Goal: Task Accomplishment & Management: Use online tool/utility

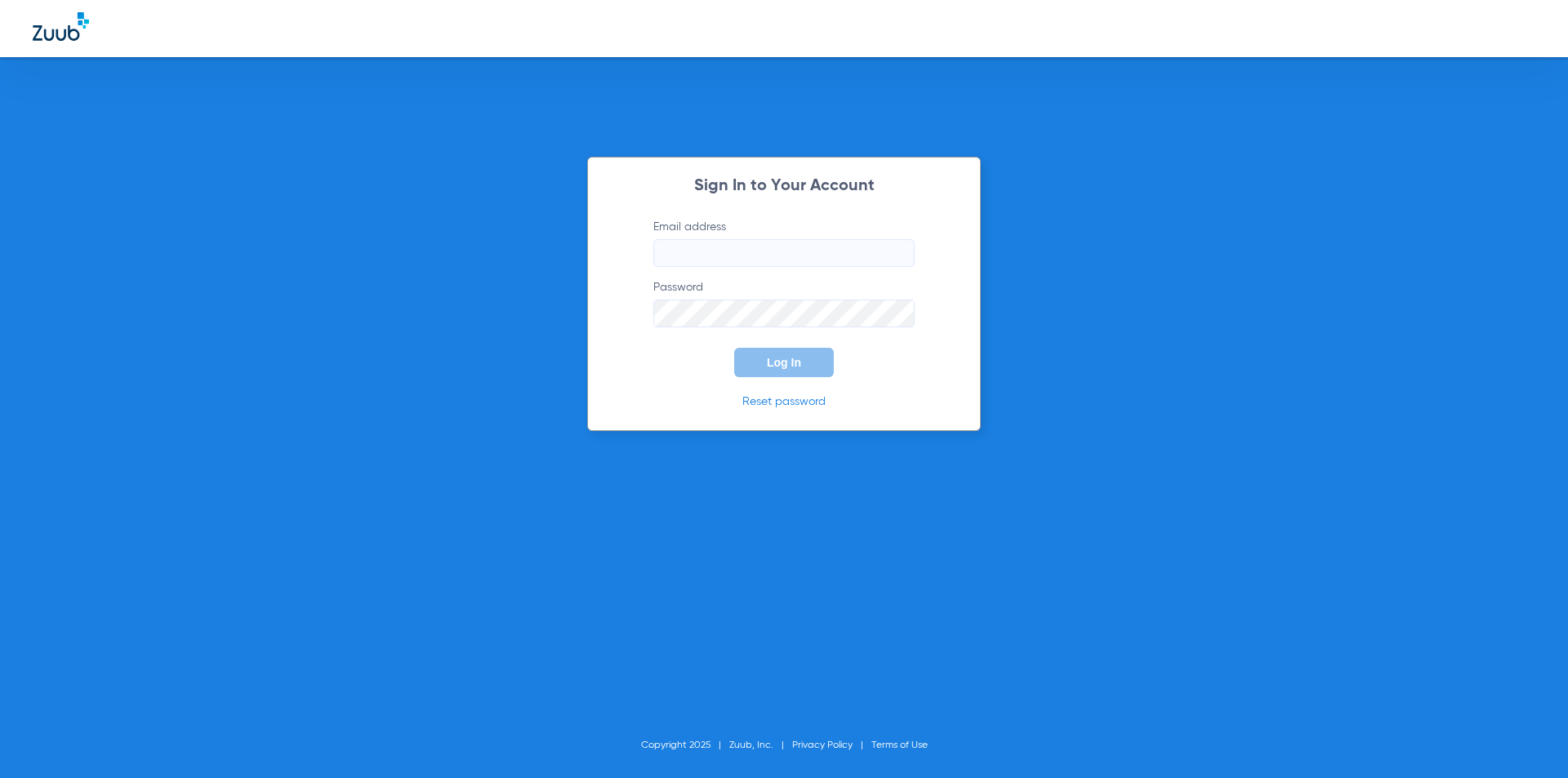
type input "[EMAIL_ADDRESS][DOMAIN_NAME]"
drag, startPoint x: 615, startPoint y: 355, endPoint x: 702, endPoint y: 355, distance: 87.0
click at [619, 355] on div "Sign In to Your Account Email address [EMAIL_ADDRESS][DOMAIN_NAME] Password Log…" at bounding box center [784, 293] width 394 height 275
click at [760, 366] on button "Log In" at bounding box center [783, 362] width 99 height 30
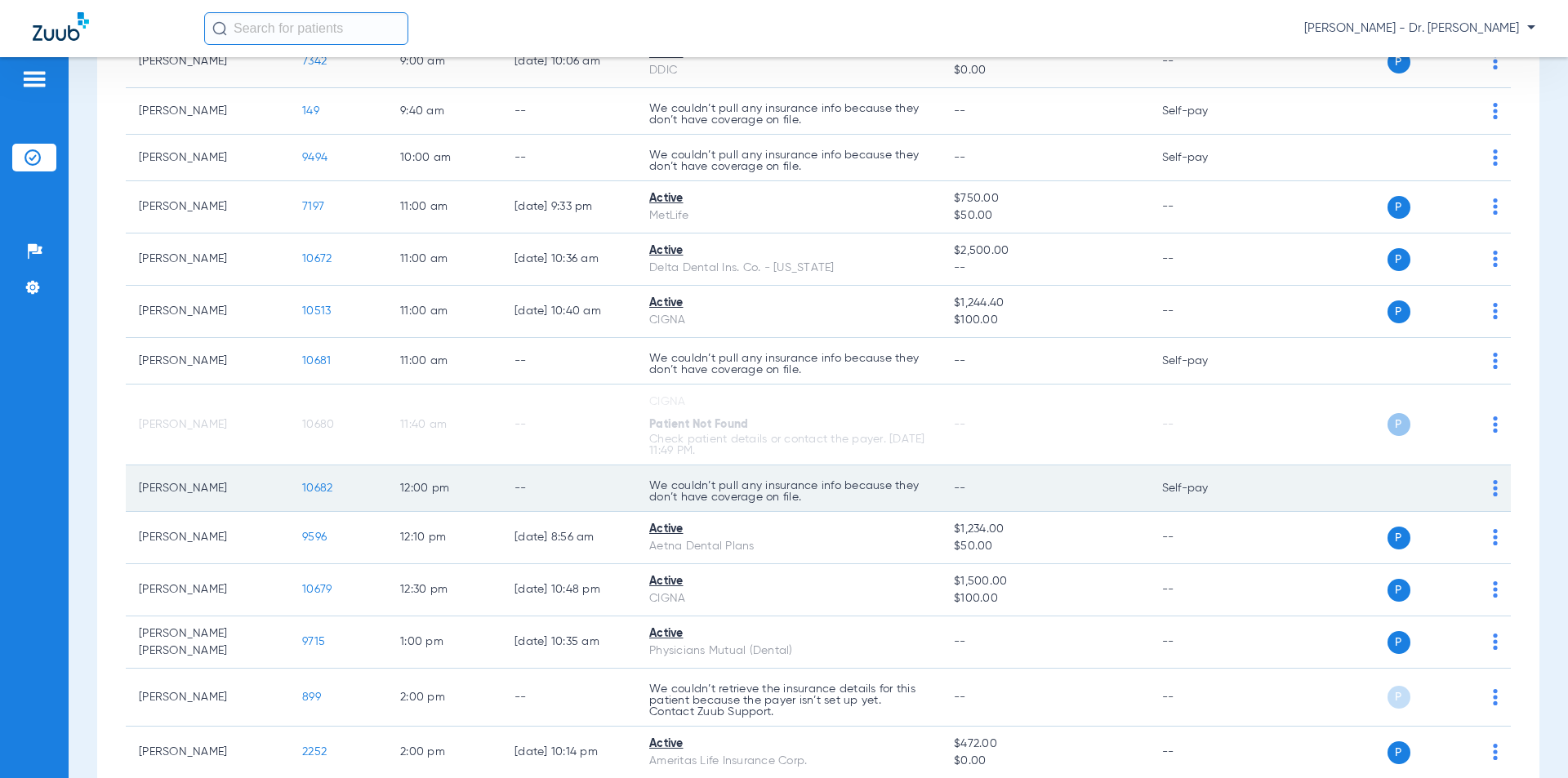
scroll to position [571, 0]
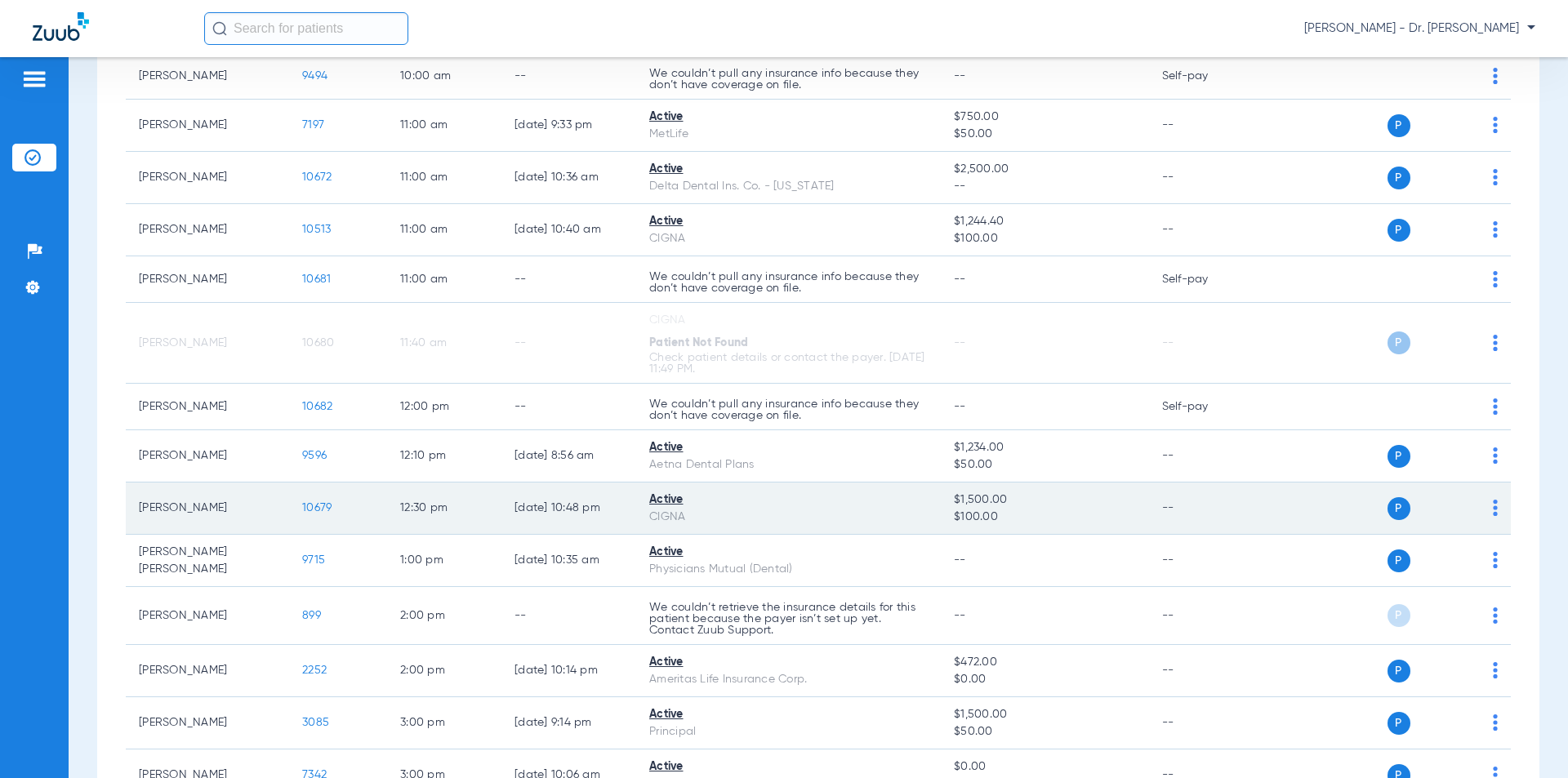
click at [312, 504] on span "10679" at bounding box center [317, 507] width 30 height 11
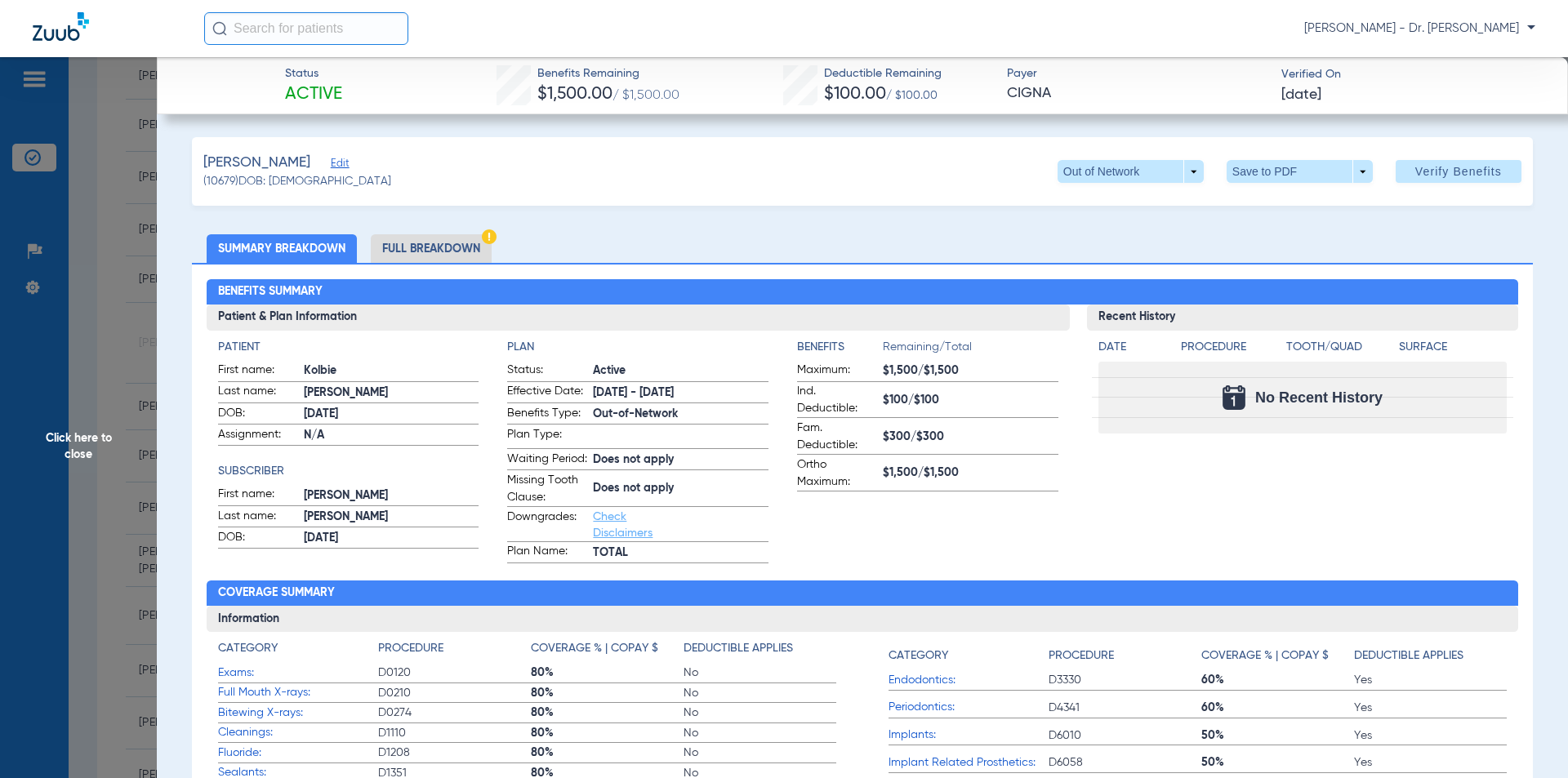
click at [330, 166] on span "Edit" at bounding box center [338, 165] width 15 height 16
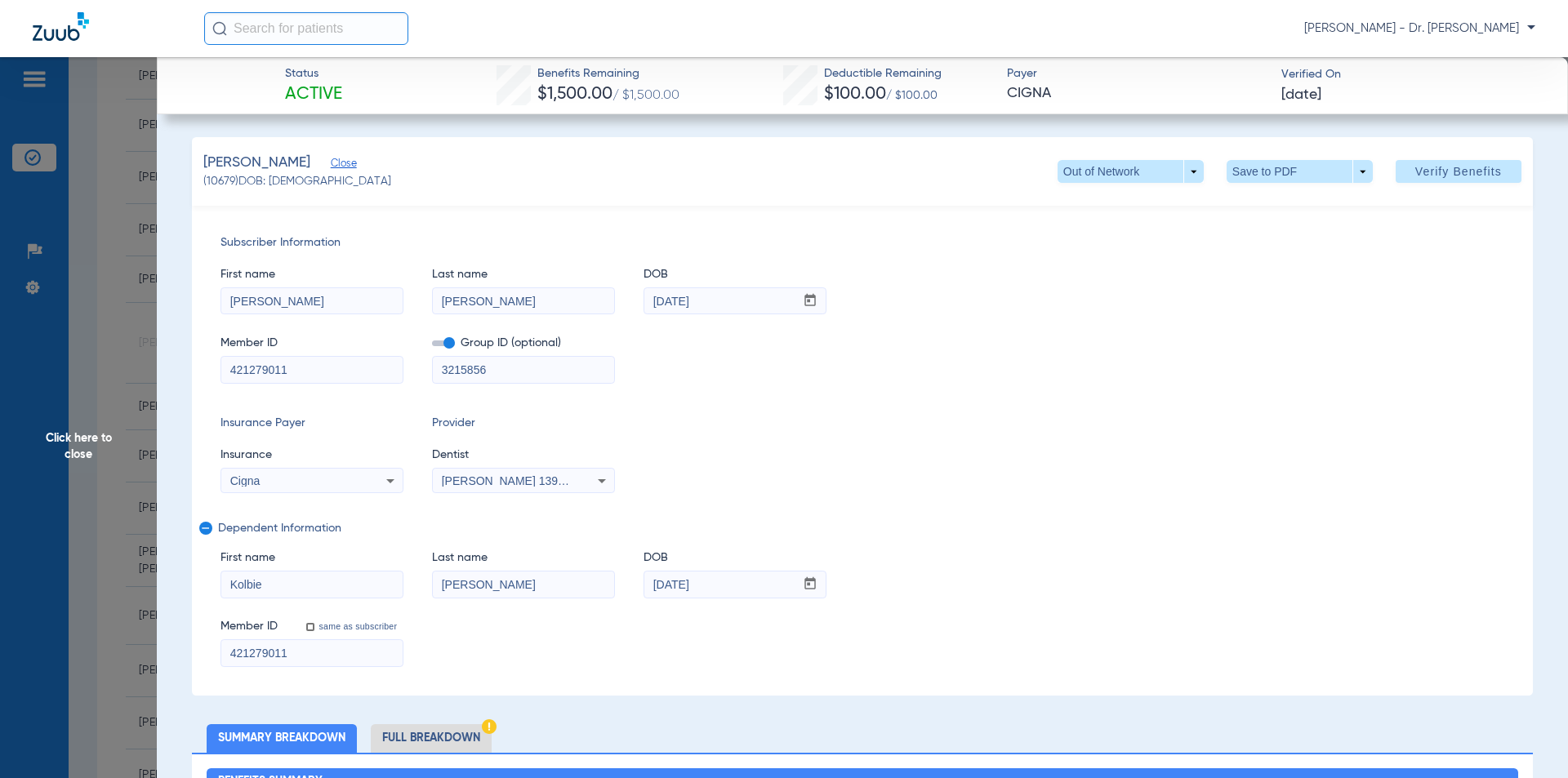
scroll to position [245, 0]
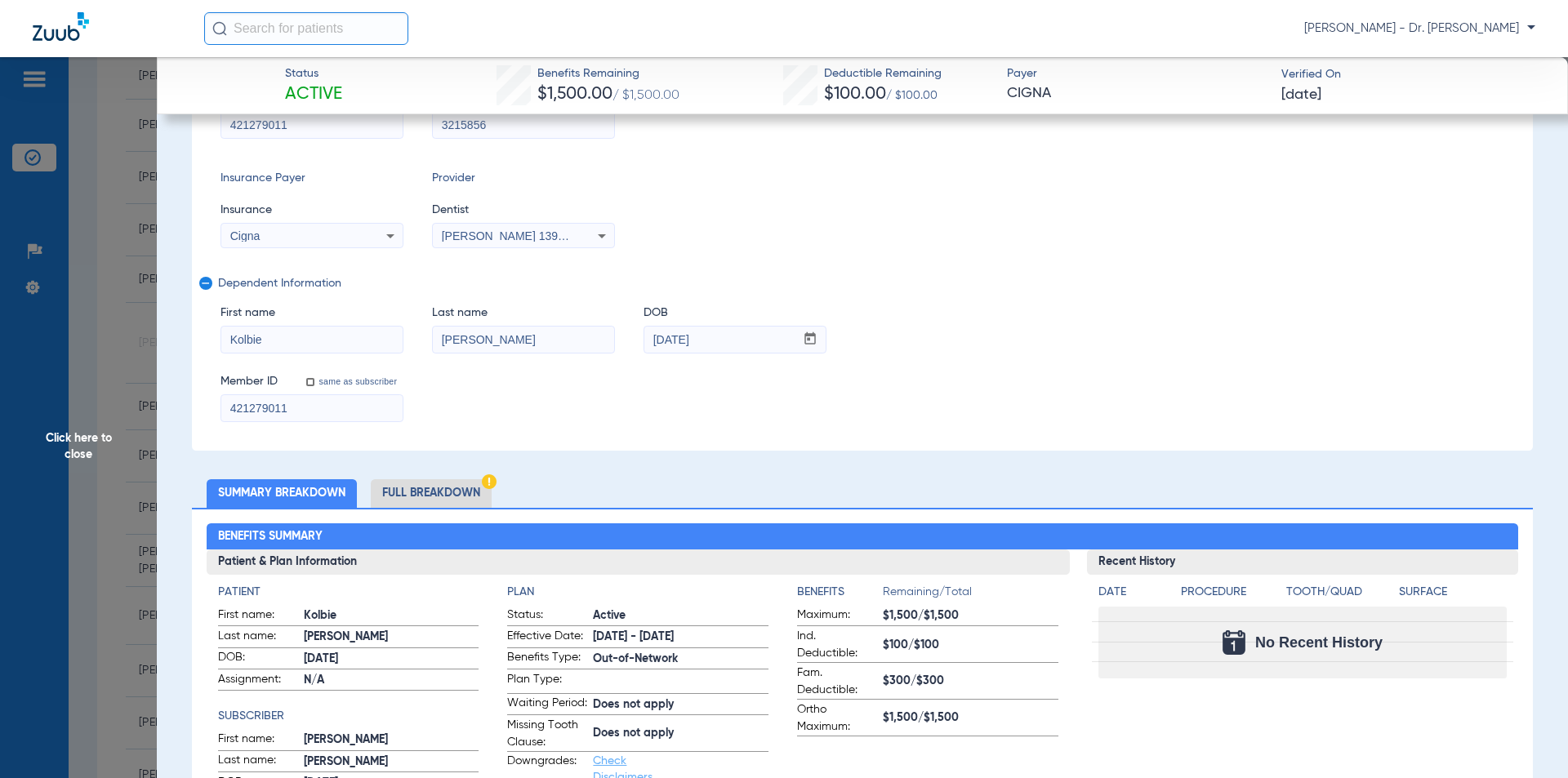
click at [431, 498] on li "Full Breakdown" at bounding box center [431, 493] width 121 height 29
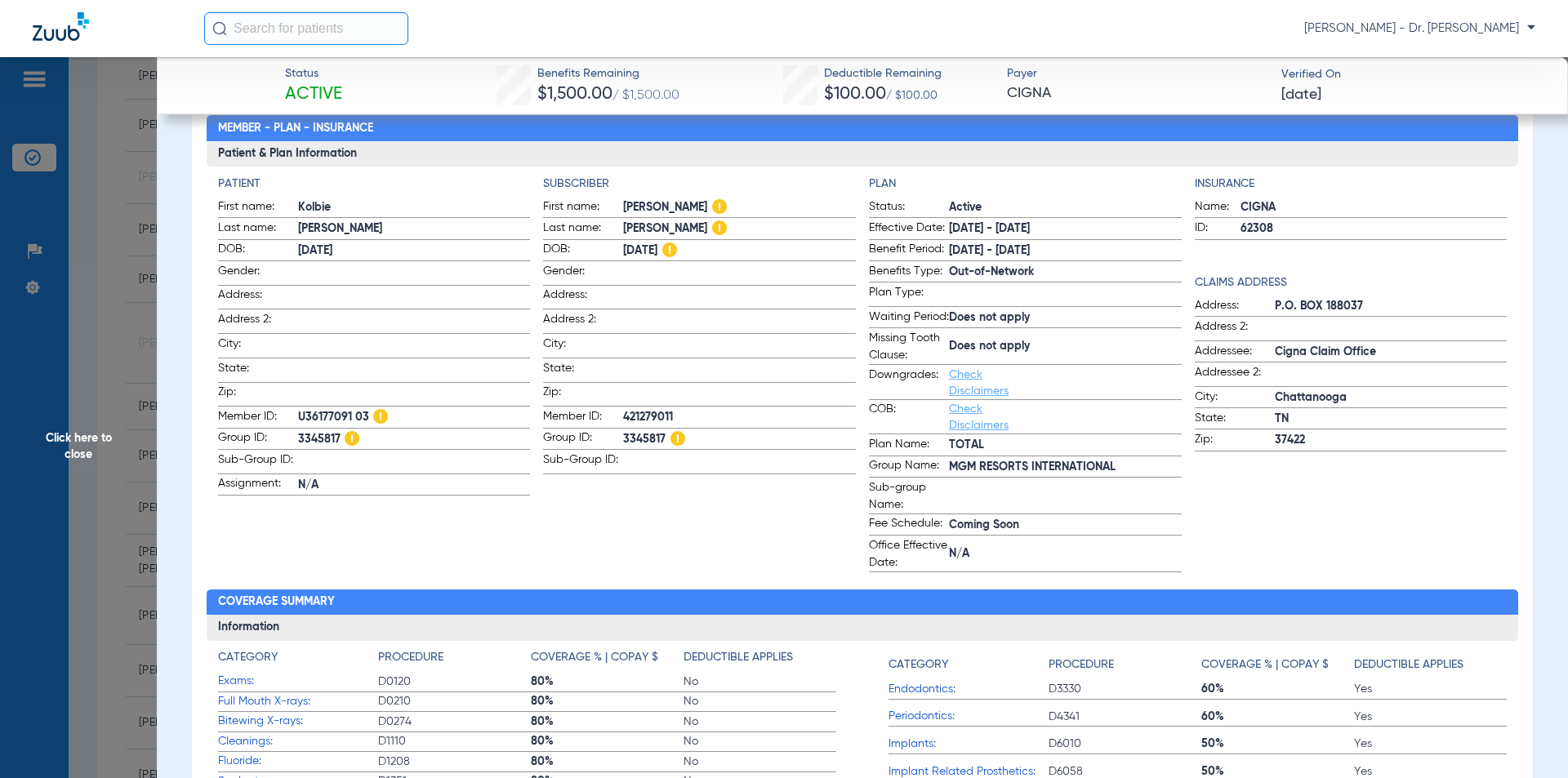
scroll to position [571, 0]
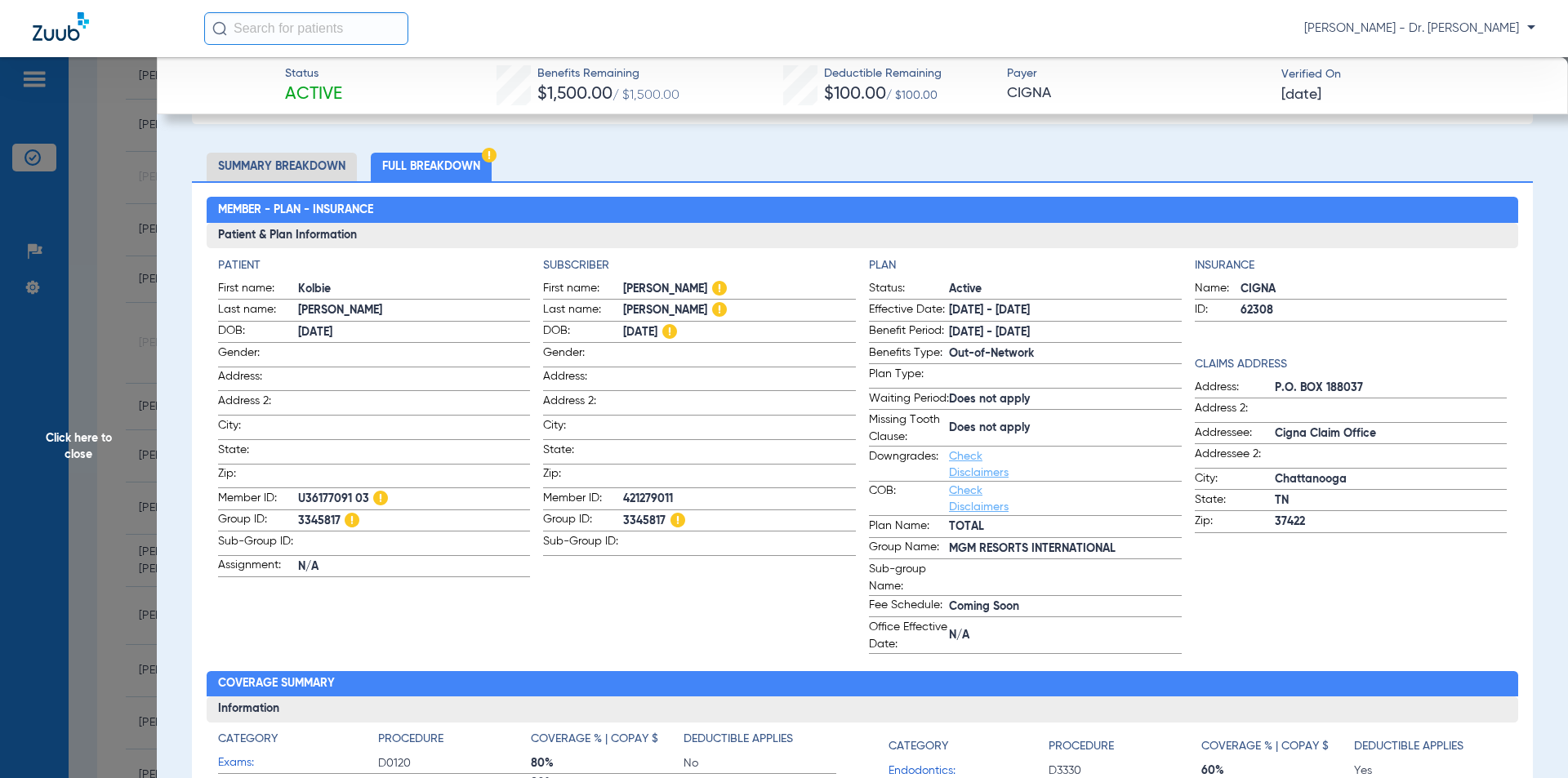
click at [86, 452] on span "Click here to close" at bounding box center [78, 446] width 157 height 778
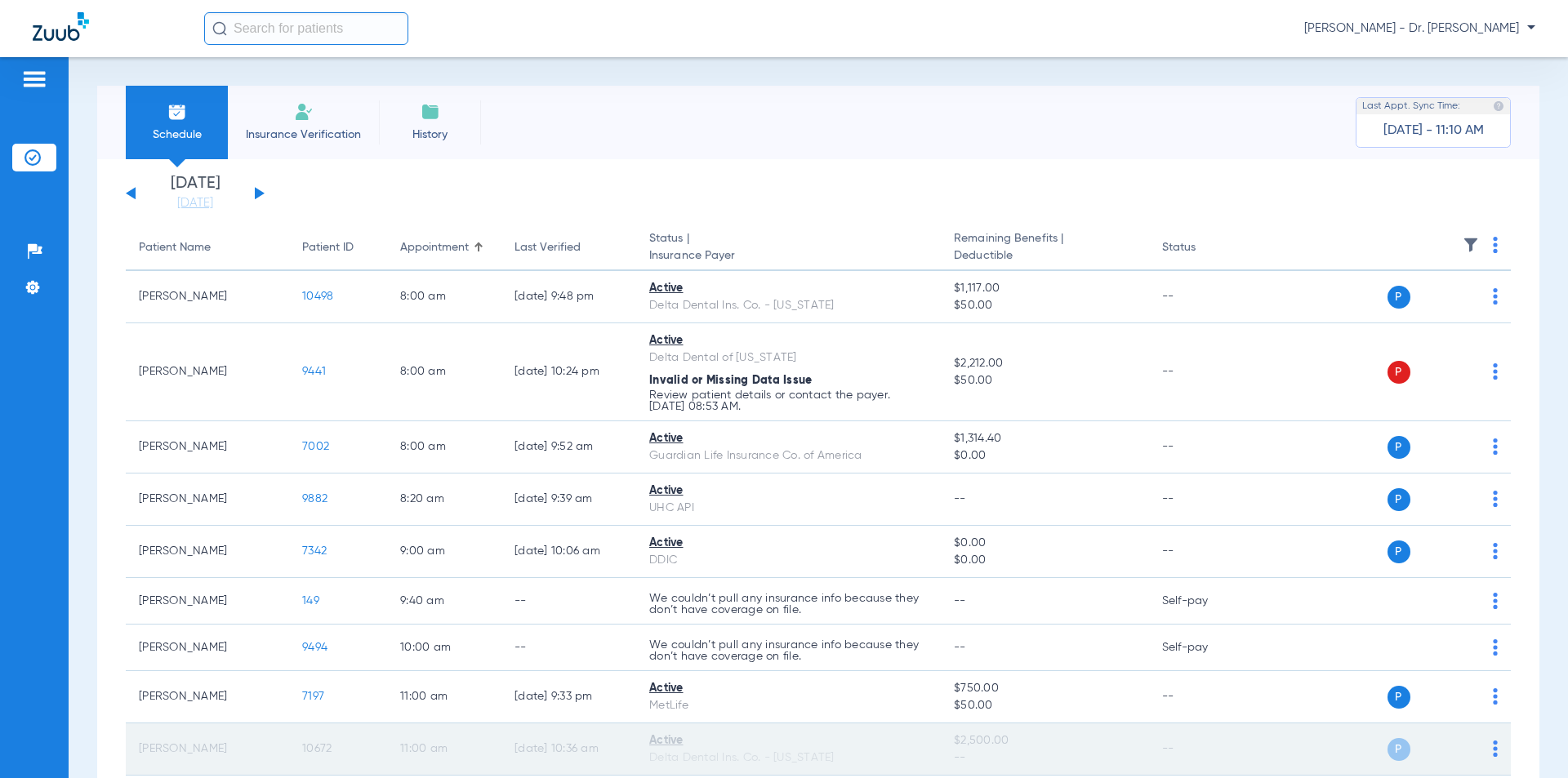
scroll to position [163, 0]
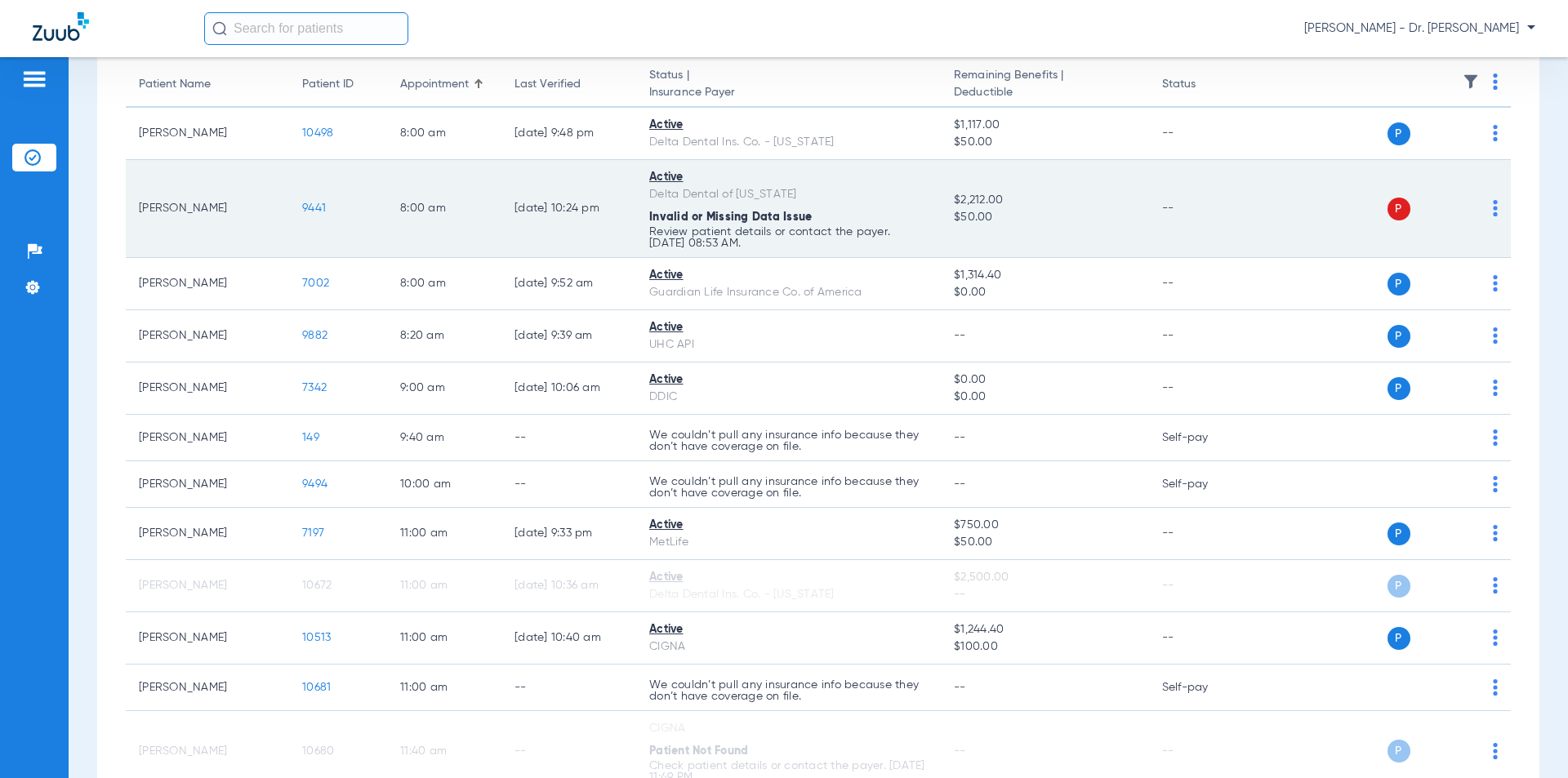
click at [315, 204] on span "9441" at bounding box center [313, 208] width 24 height 11
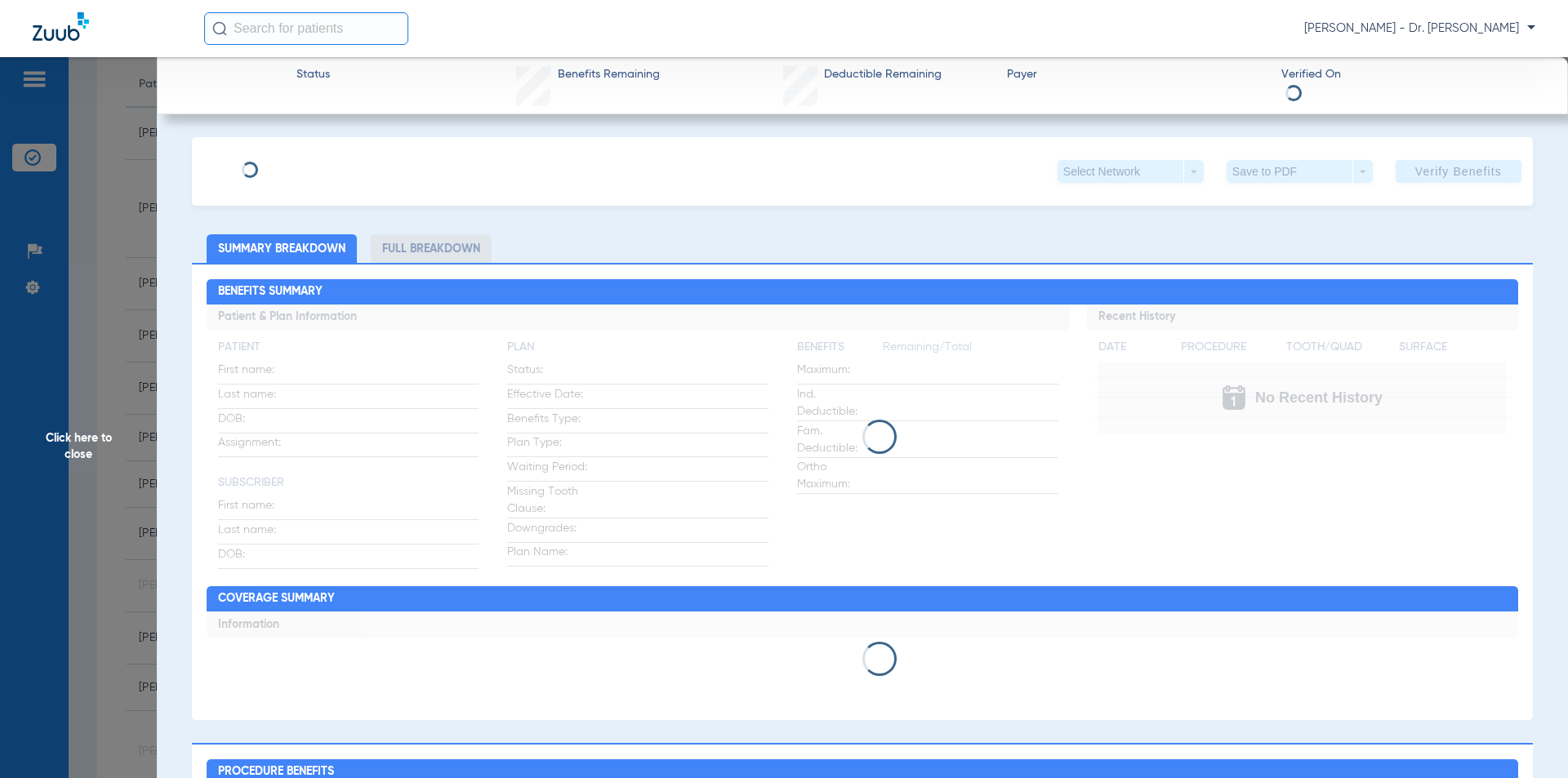
type input "[PERSON_NAME]"
type input "[DATE]"
type input "456412890"
click at [345, 166] on span "Edit" at bounding box center [338, 165] width 15 height 16
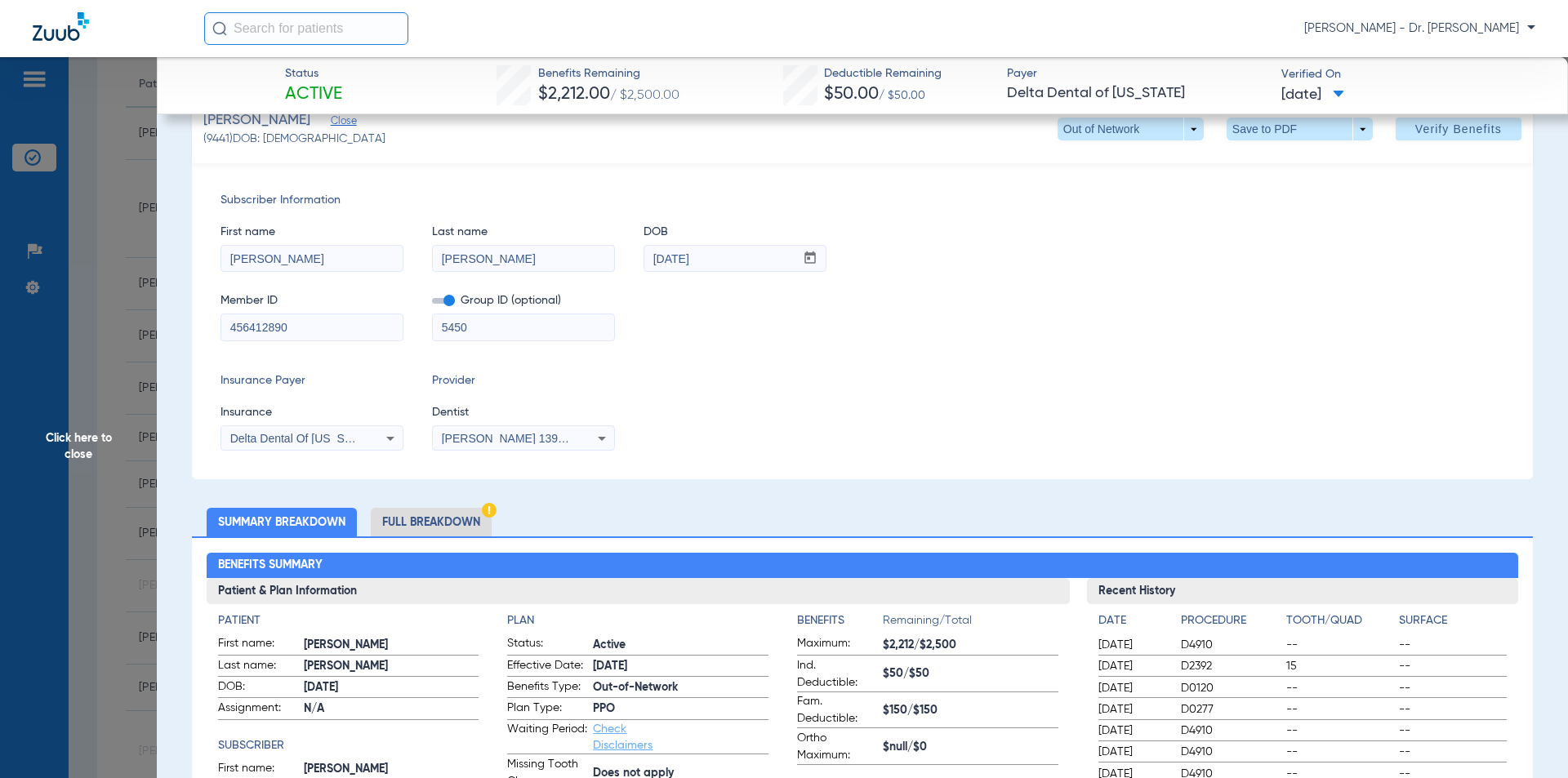
click at [481, 325] on input "5450" at bounding box center [523, 327] width 181 height 26
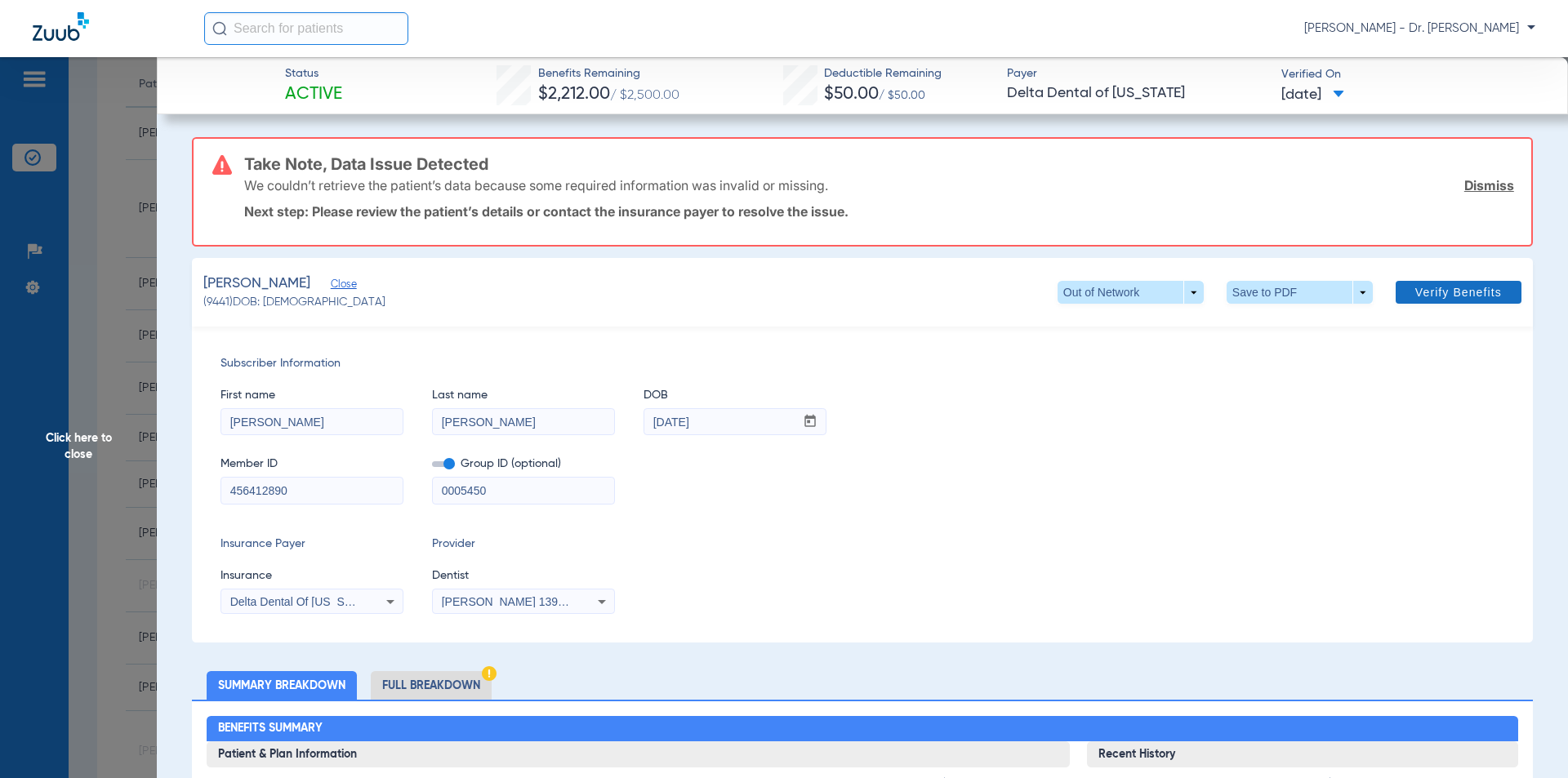
type input "0005450"
click at [1438, 293] on span "Verify Benefits" at bounding box center [1459, 292] width 87 height 13
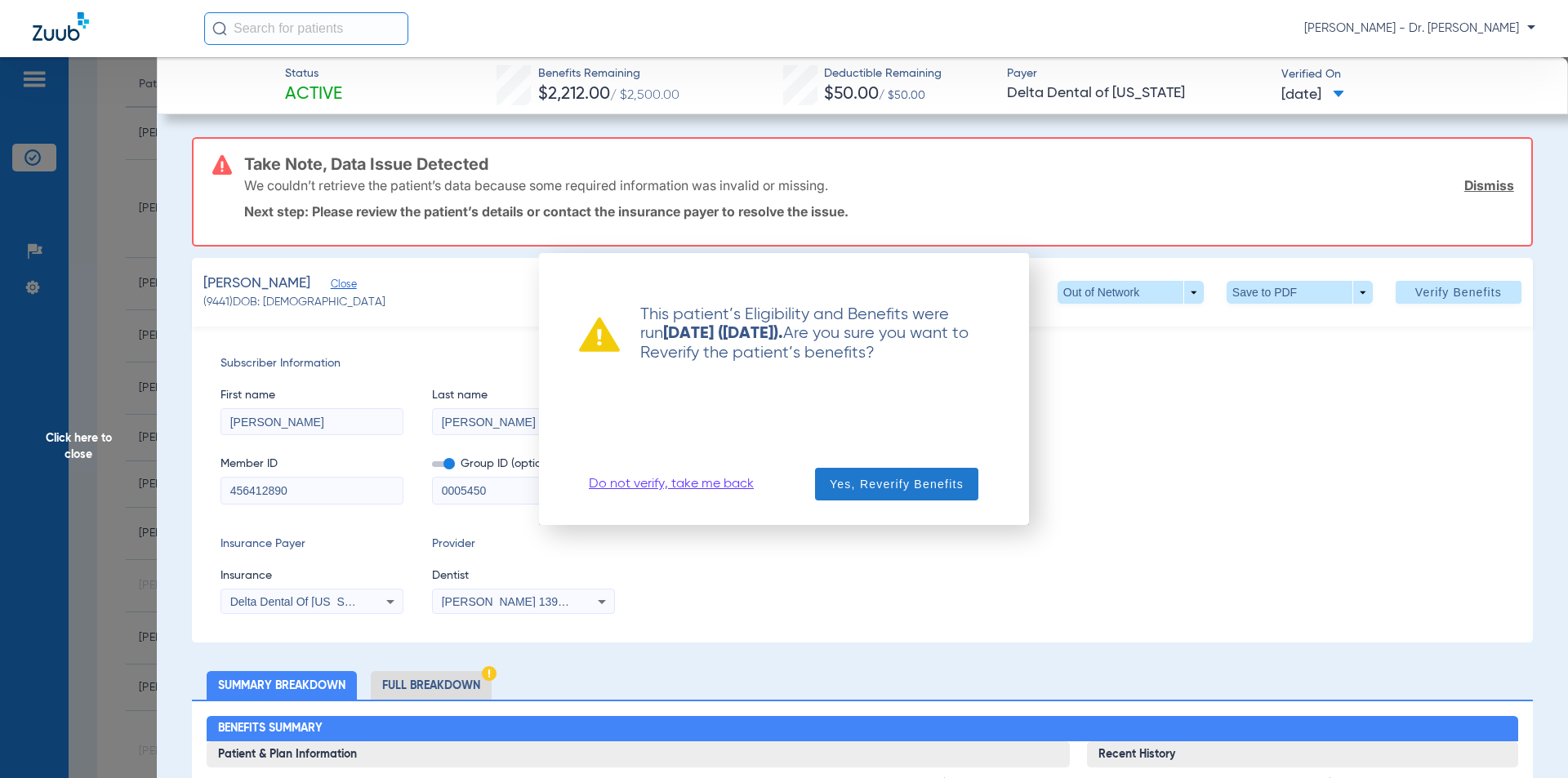
click at [886, 488] on span "Yes, Reverify Benefits" at bounding box center [896, 484] width 134 height 16
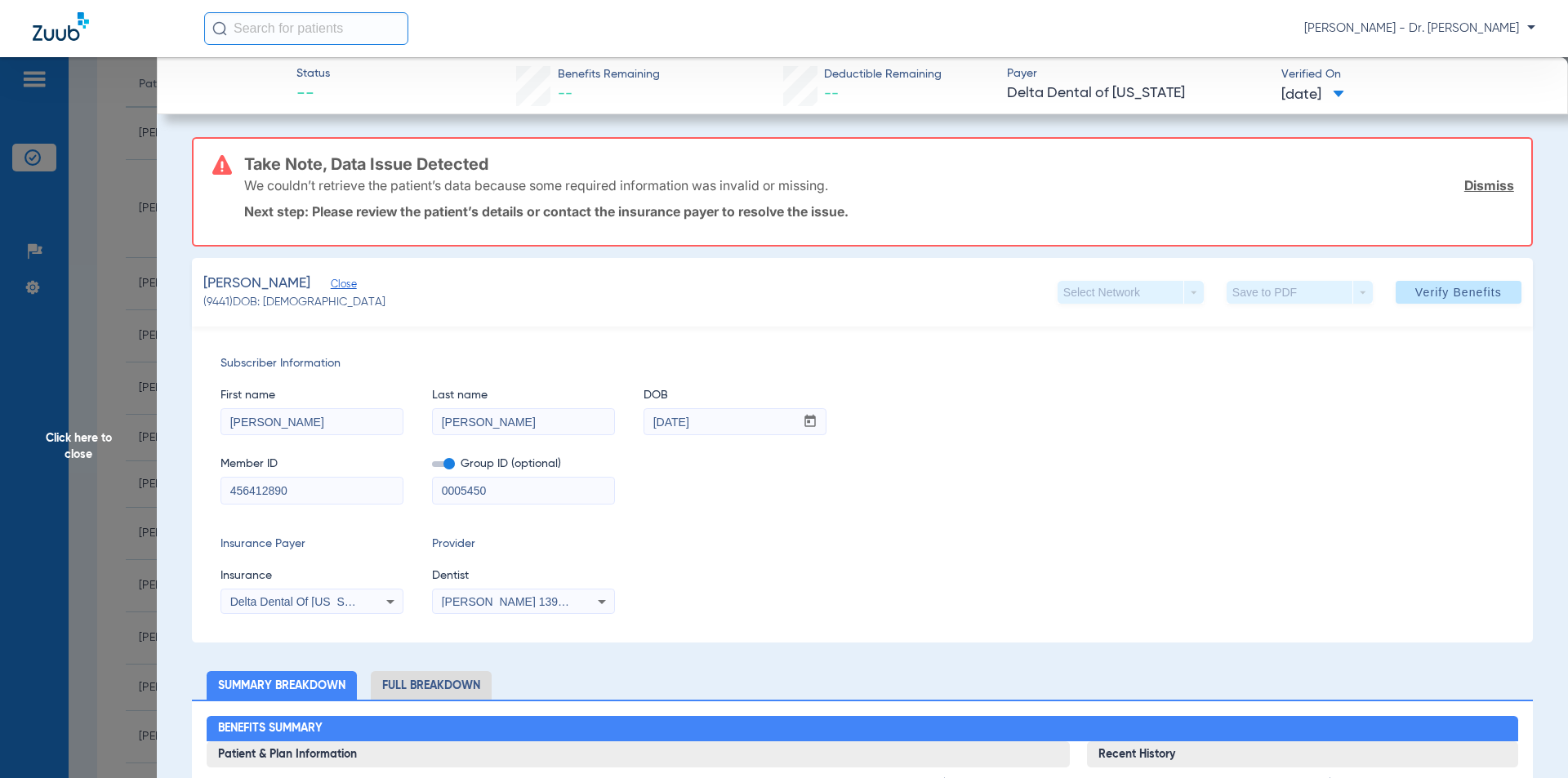
click at [74, 443] on span "Click here to close" at bounding box center [78, 446] width 157 height 778
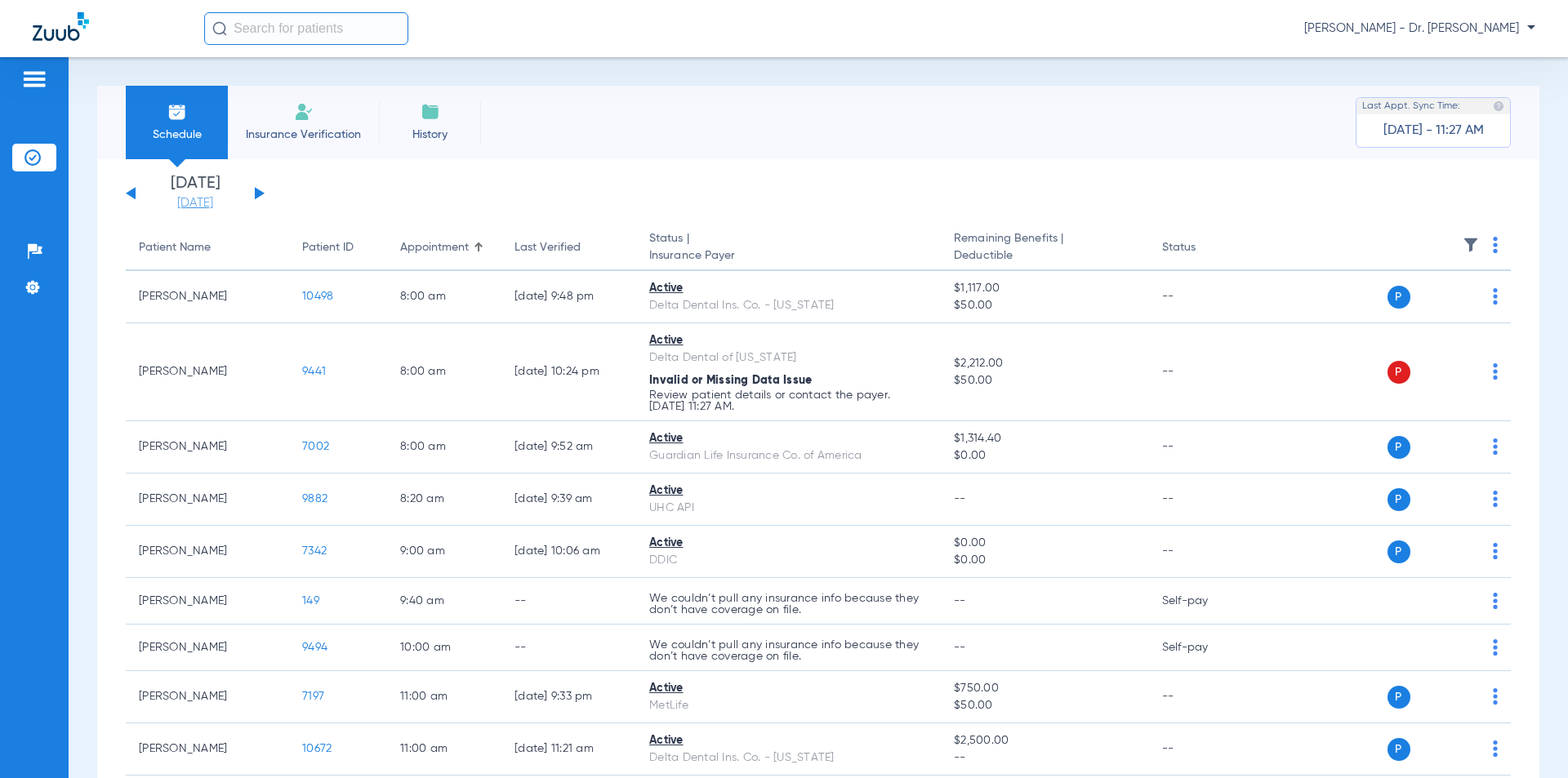
click at [185, 207] on link "[DATE]" at bounding box center [194, 203] width 98 height 16
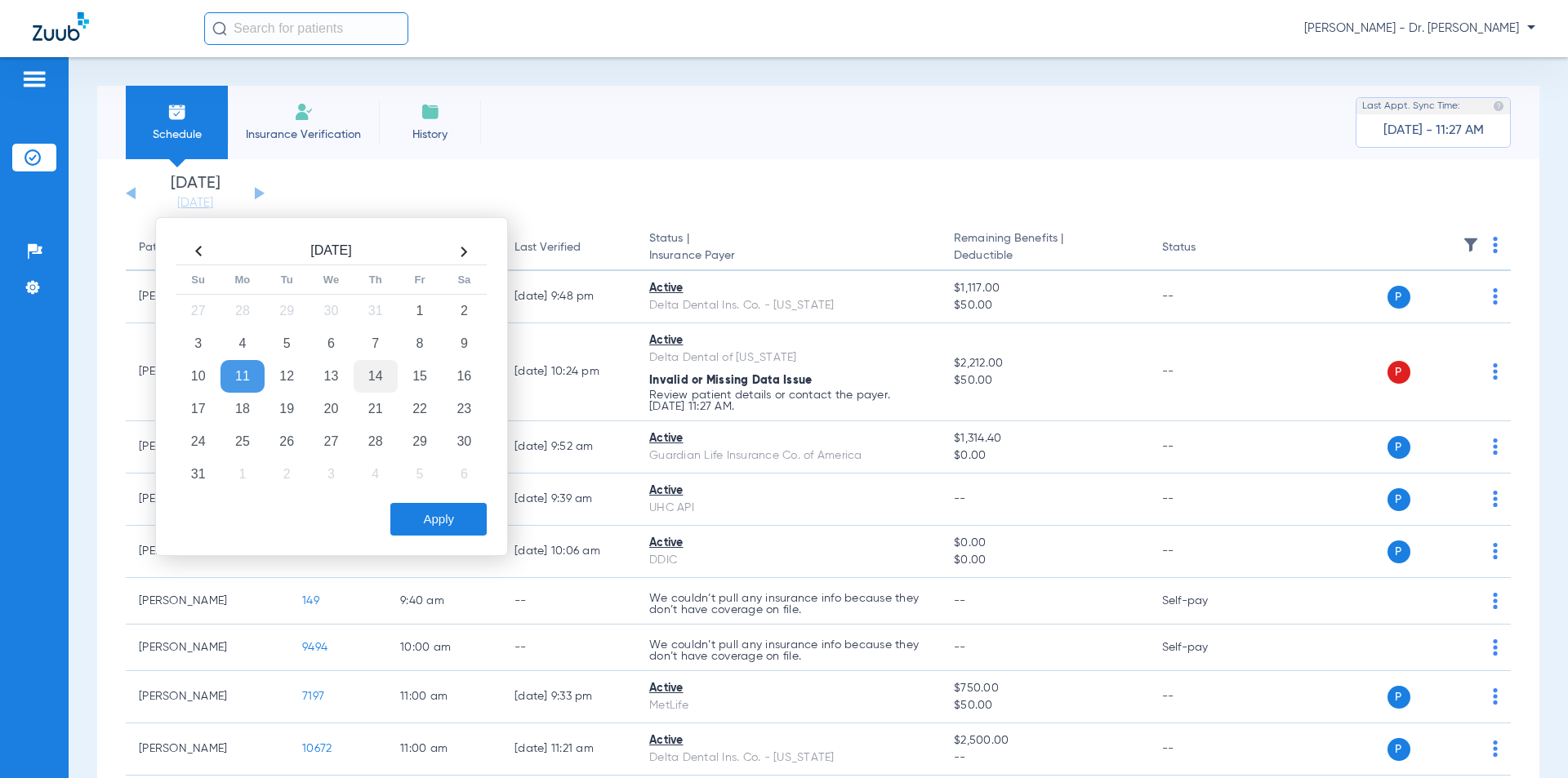
click at [375, 383] on td "14" at bounding box center [376, 376] width 44 height 33
click at [451, 524] on button "Apply" at bounding box center [438, 519] width 96 height 33
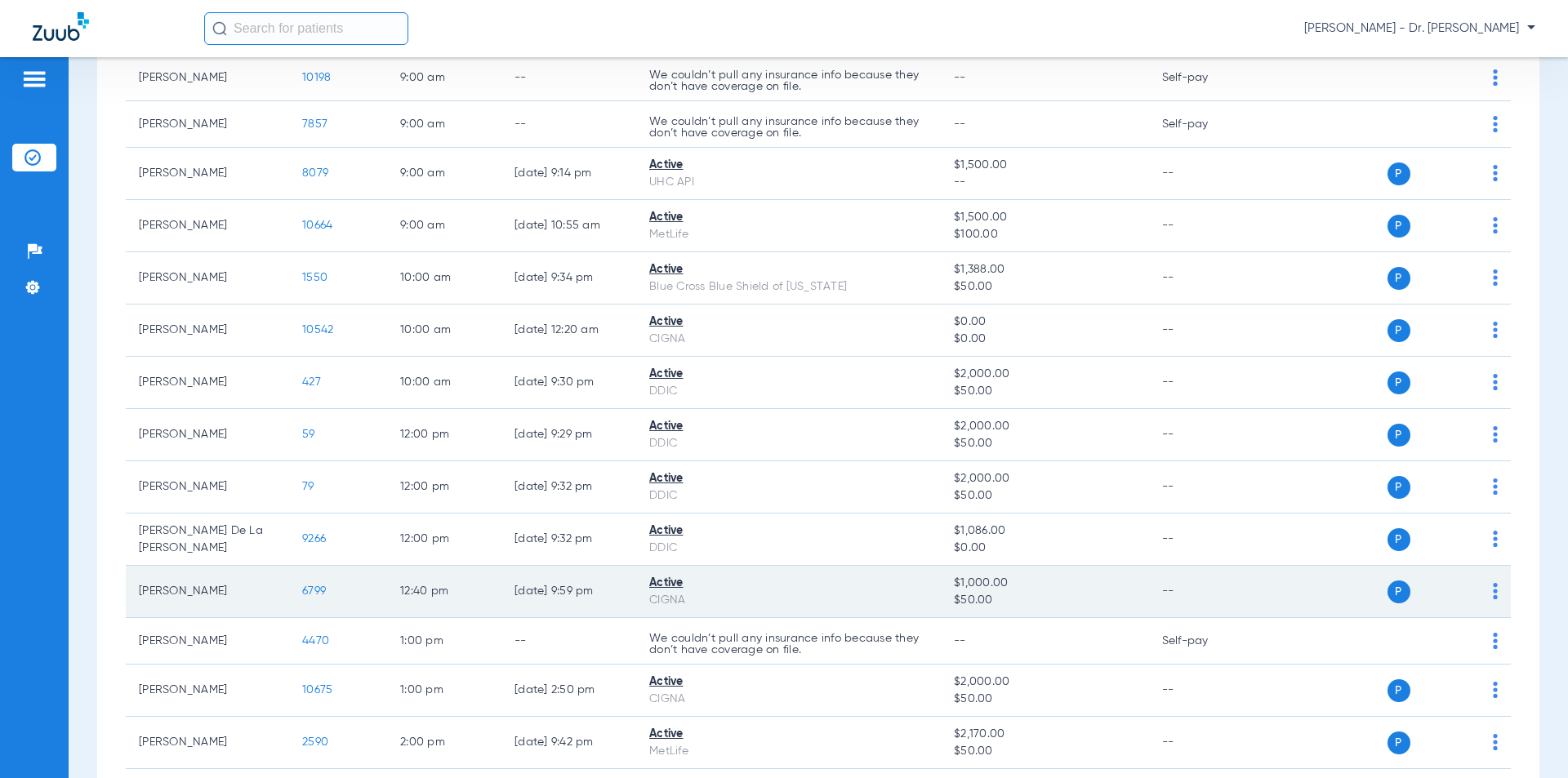
scroll to position [536, 0]
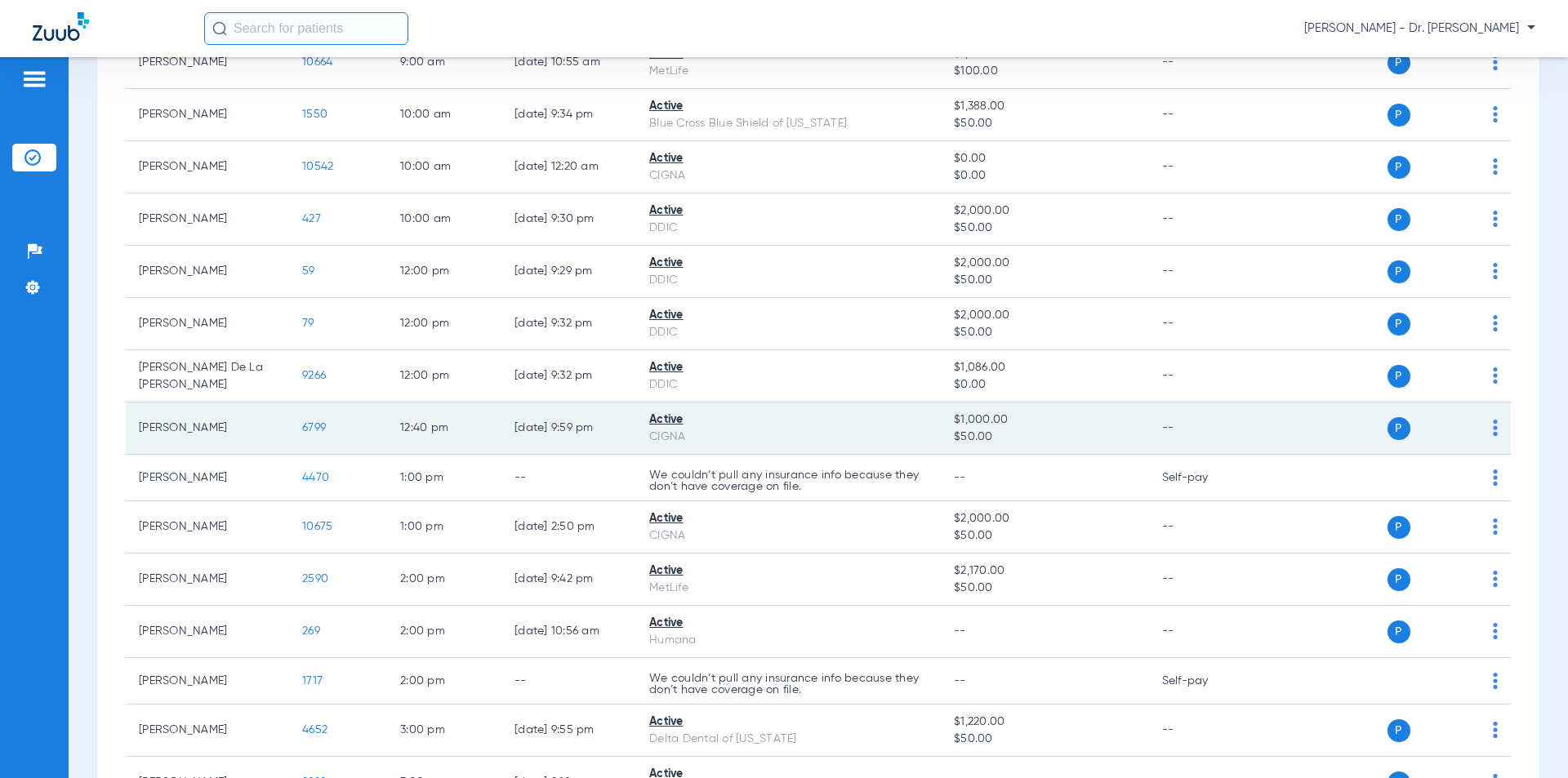
click at [1493, 430] on img at bounding box center [1495, 428] width 5 height 16
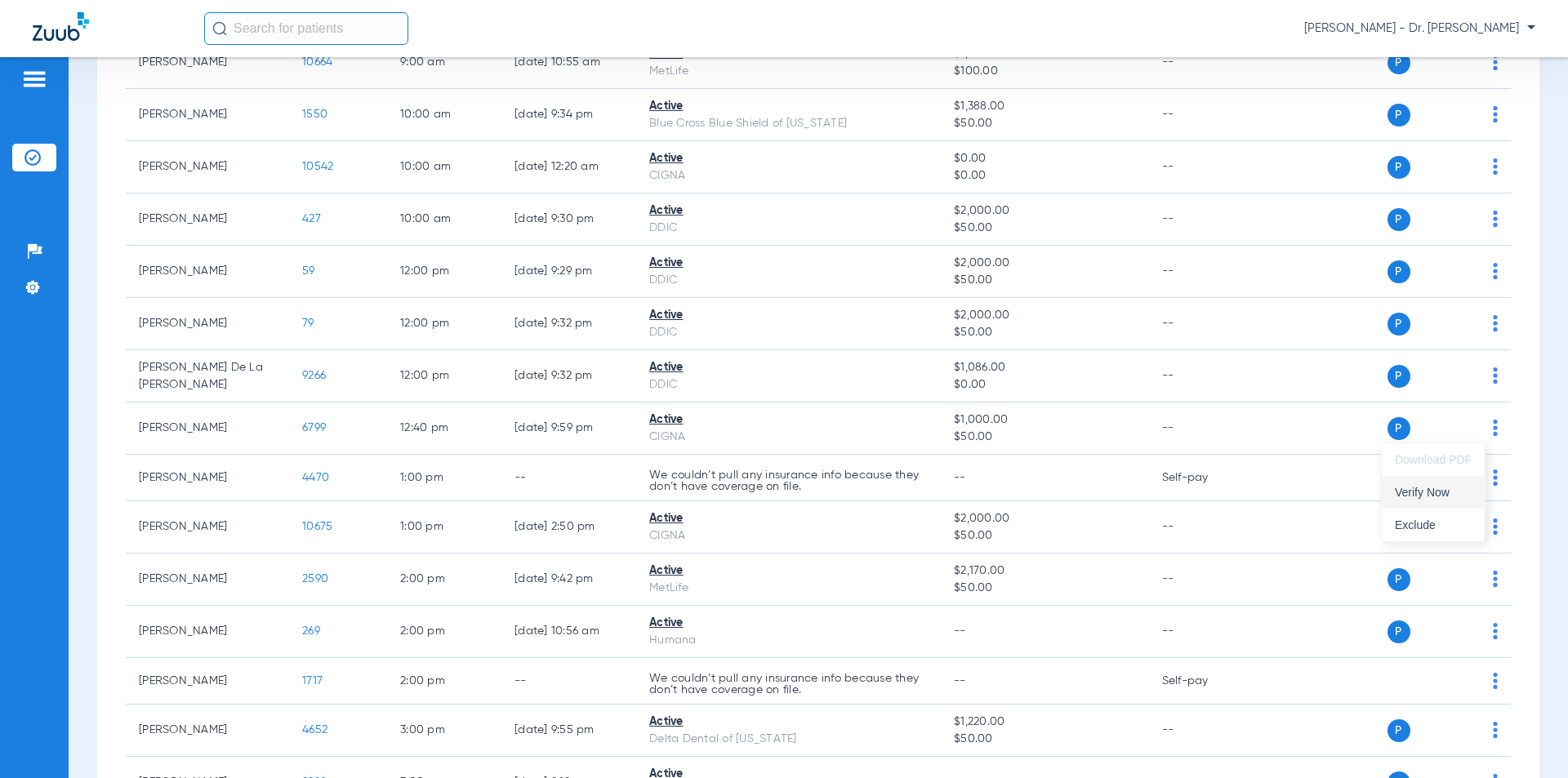
click at [1439, 484] on button "Verify Now" at bounding box center [1433, 492] width 103 height 33
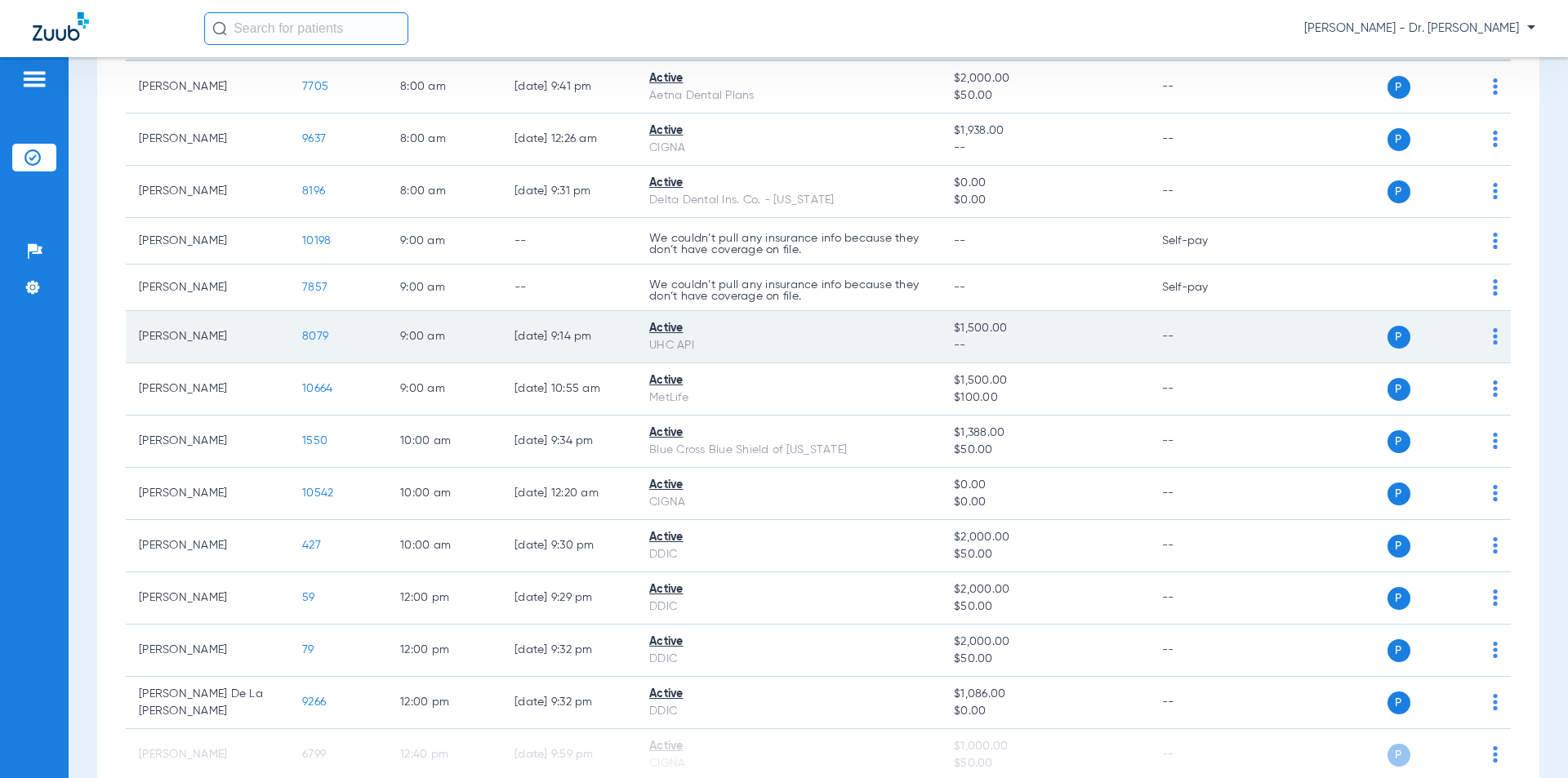
scroll to position [0, 0]
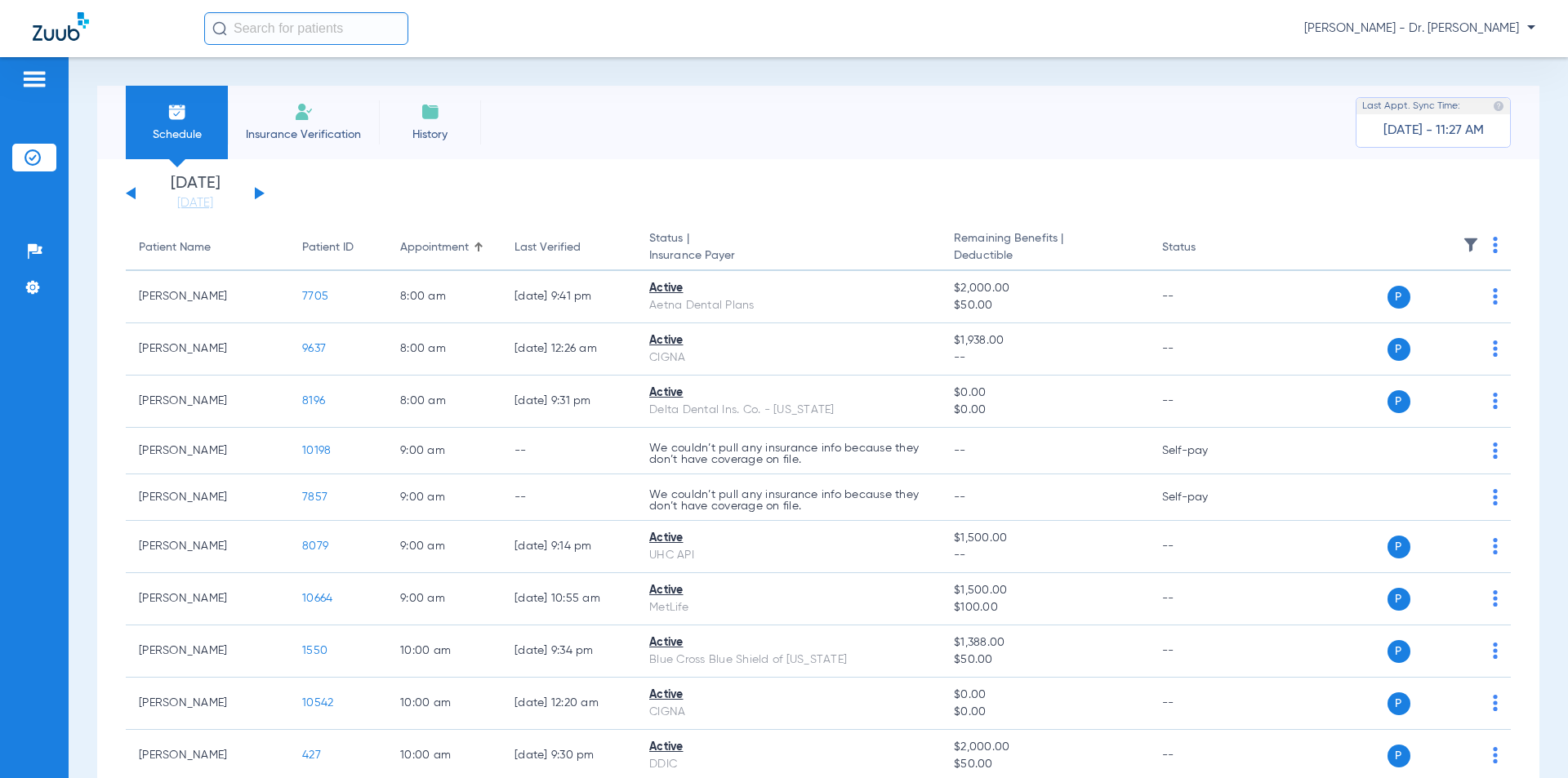
click at [134, 195] on button at bounding box center [130, 193] width 10 height 12
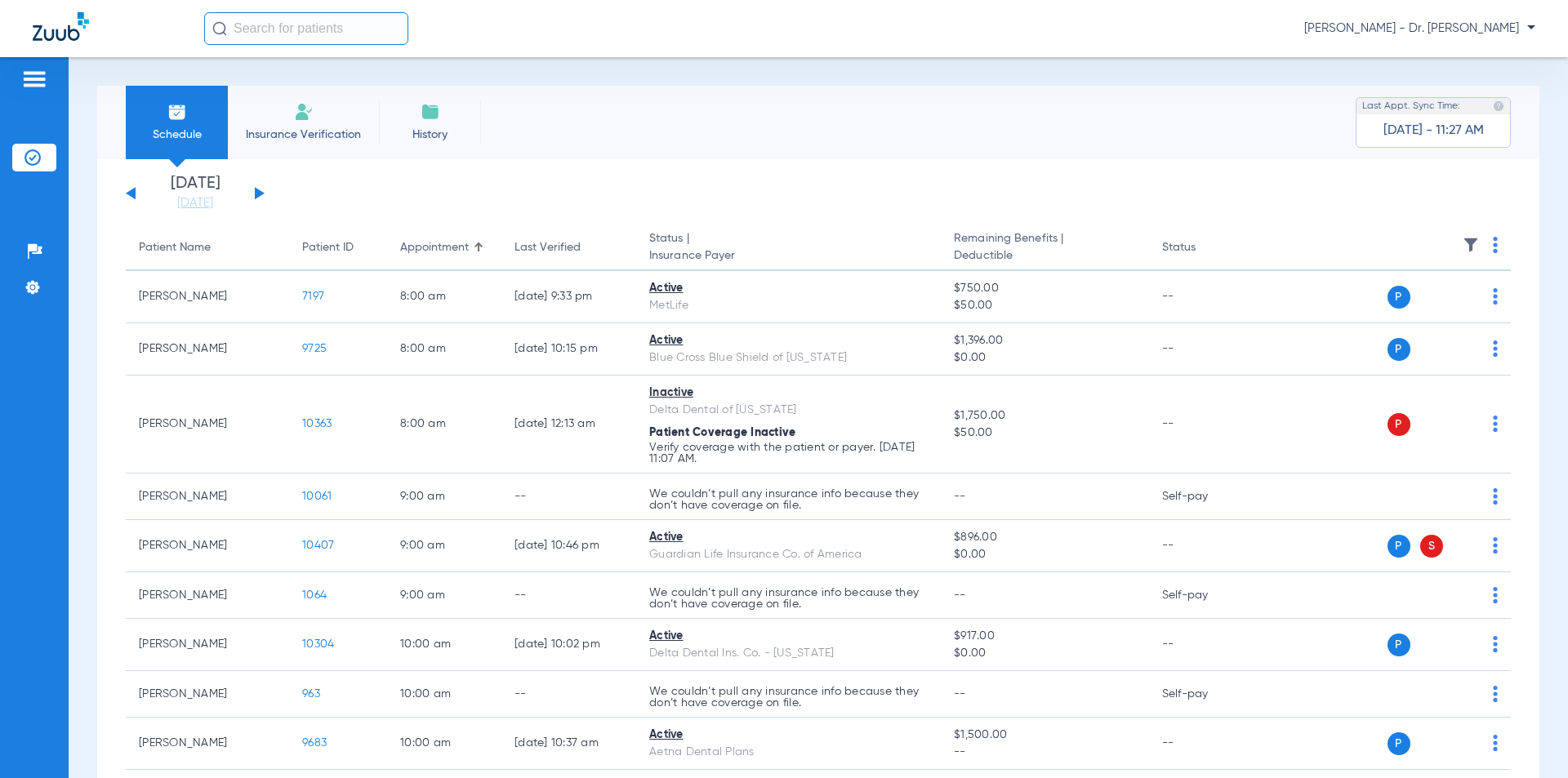
click at [134, 195] on button at bounding box center [130, 193] width 10 height 12
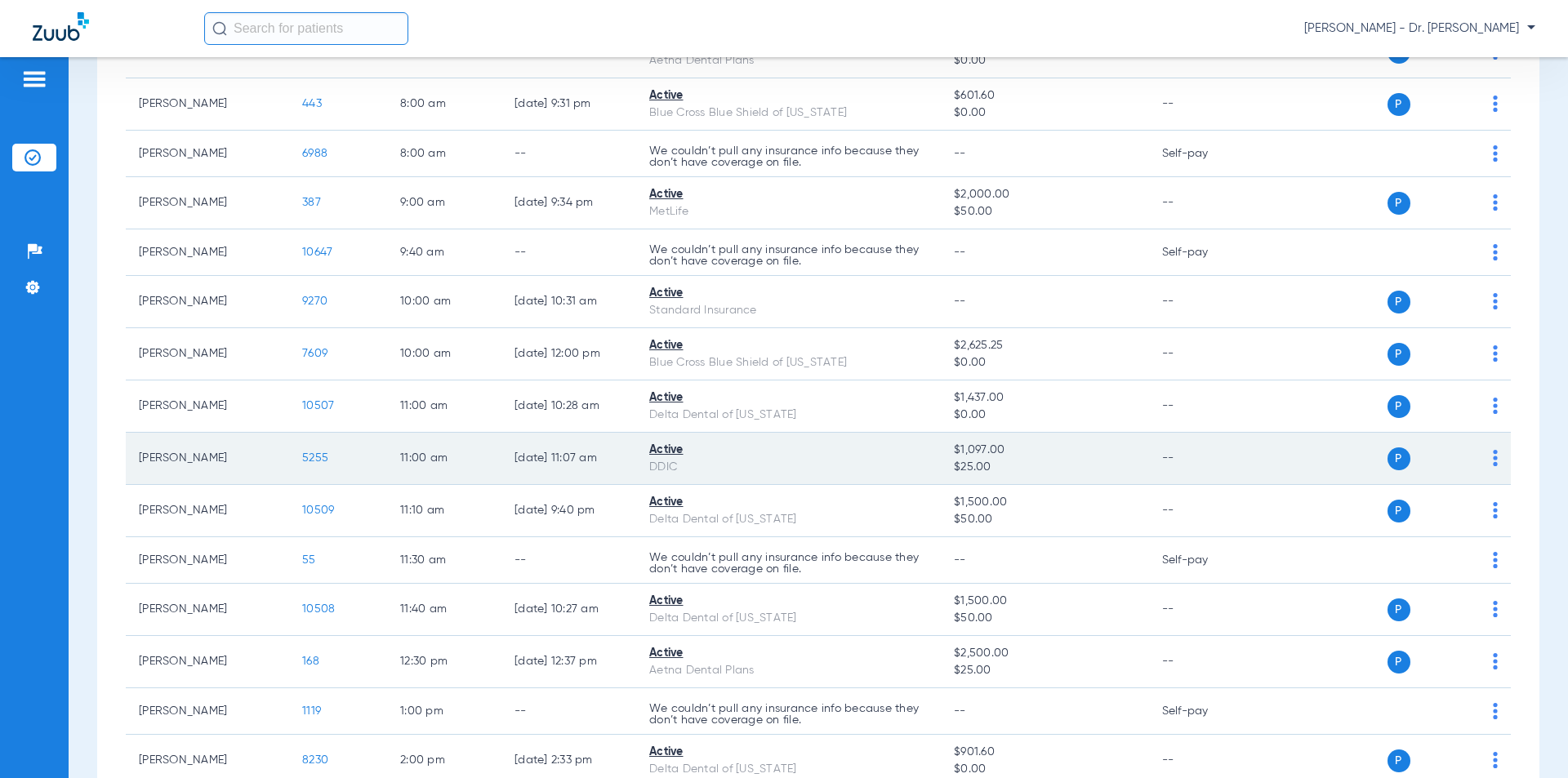
scroll to position [82, 0]
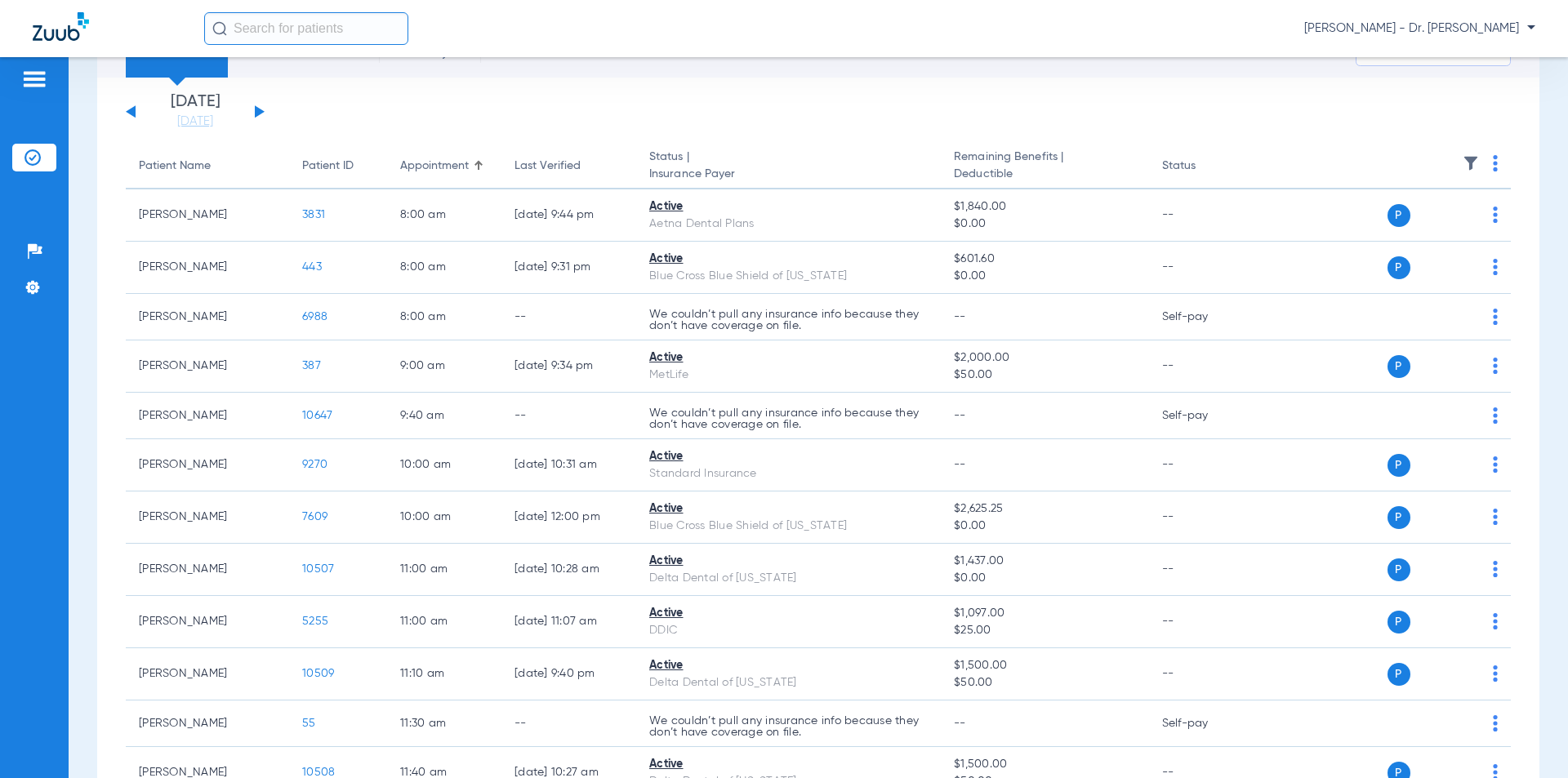
click at [128, 108] on div "[DATE] [DATE] [DATE] [DATE] [DATE] [DATE] [DATE] [DATE] [DATE] [DATE] [DATE] [D…" at bounding box center [194, 112] width 139 height 36
click at [132, 112] on button at bounding box center [130, 111] width 10 height 12
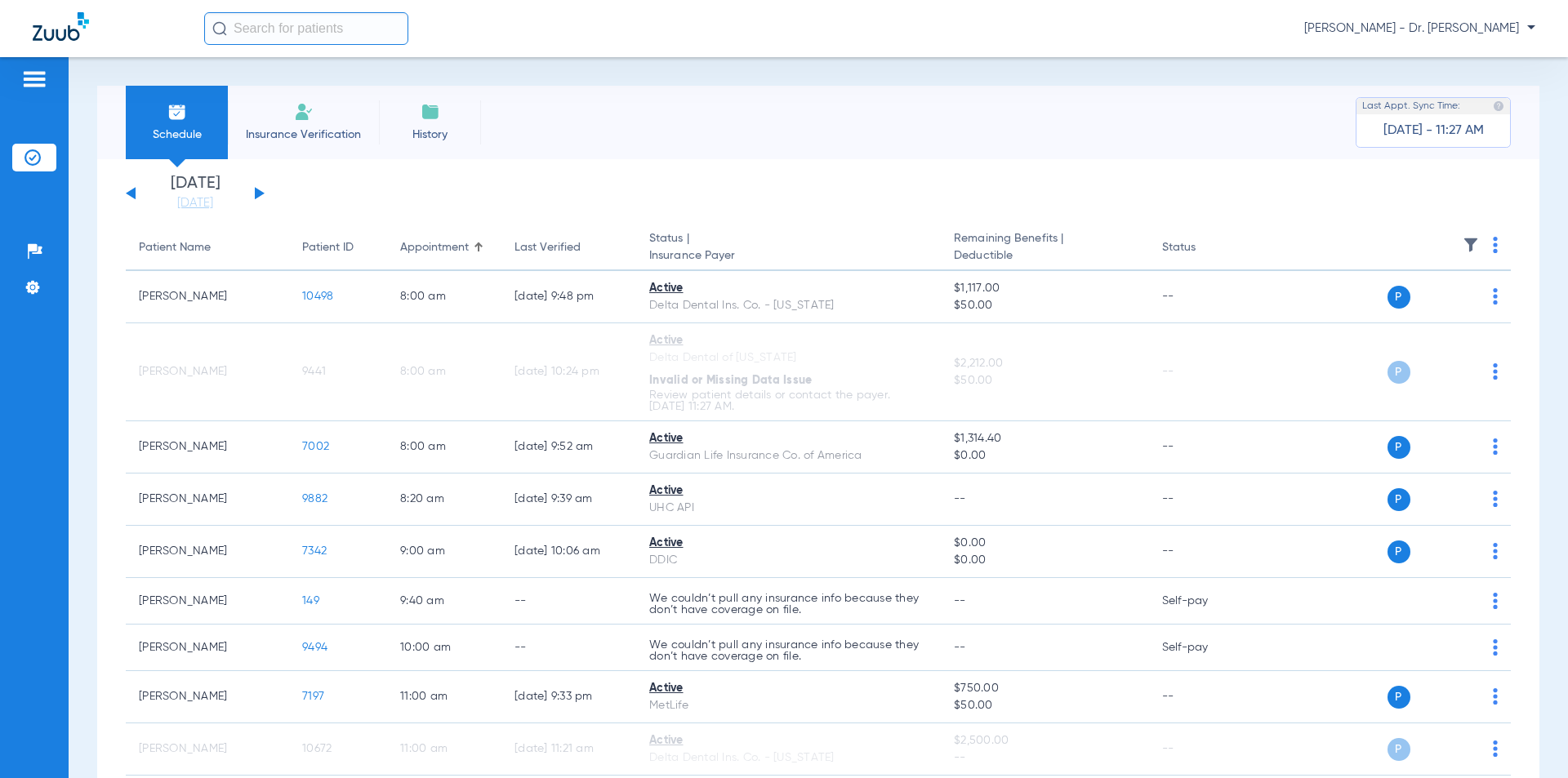
click at [308, 117] on img at bounding box center [303, 111] width 20 height 20
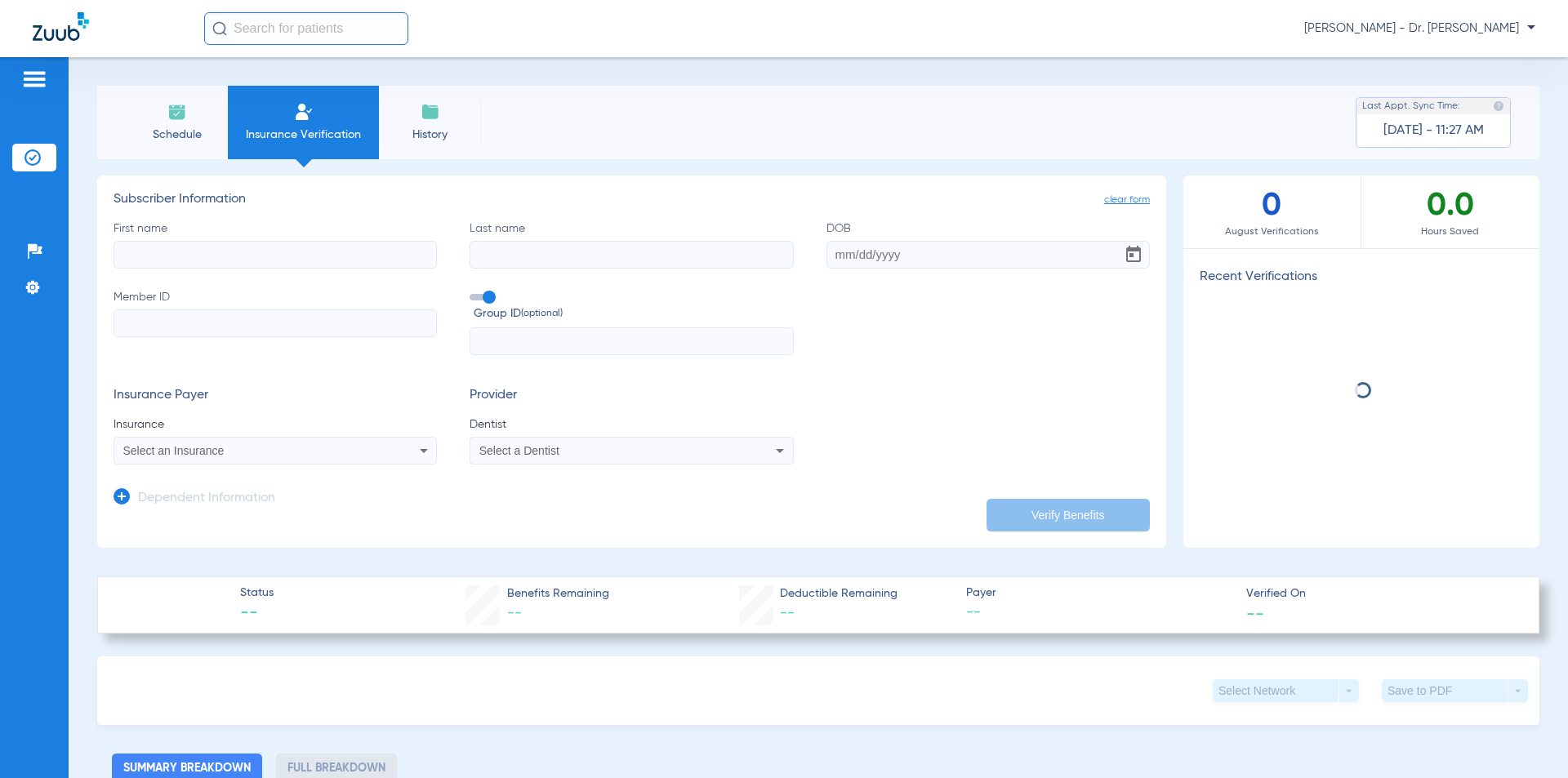
click at [177, 261] on input "First name" at bounding box center [275, 255] width 323 height 28
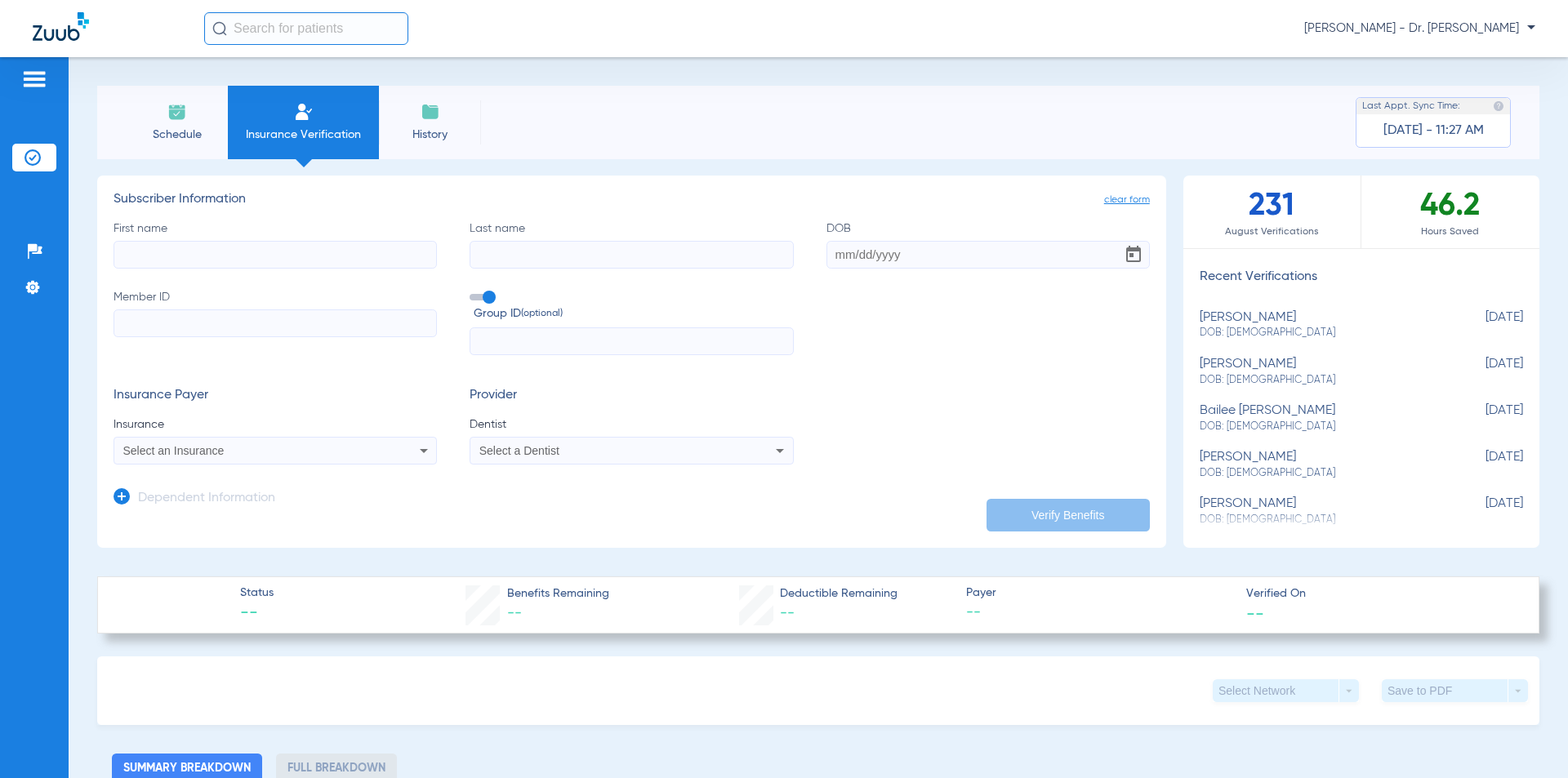
click at [180, 262] on input "First name" at bounding box center [275, 255] width 323 height 28
type input "kolbie"
type input "[PERSON_NAME]"
type input "j"
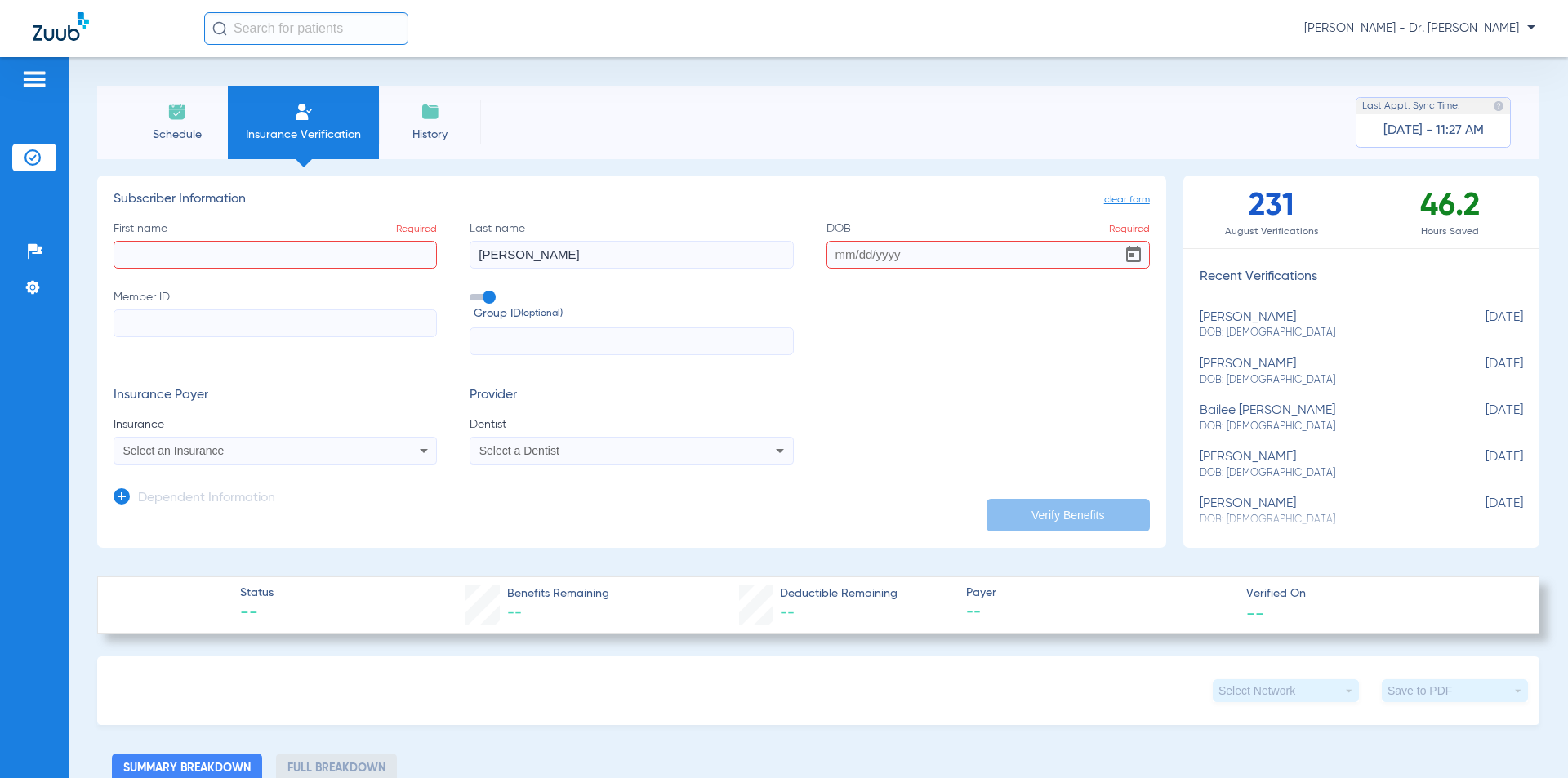
drag, startPoint x: 185, startPoint y: 257, endPoint x: 177, endPoint y: 166, distance: 91.4
click at [20, 196] on div "Patients Insurance Verification Setup Help Center Settings Schedule Insurance V…" at bounding box center [784, 446] width 1568 height 778
click at [180, 137] on li "Schedule" at bounding box center [176, 123] width 102 height 74
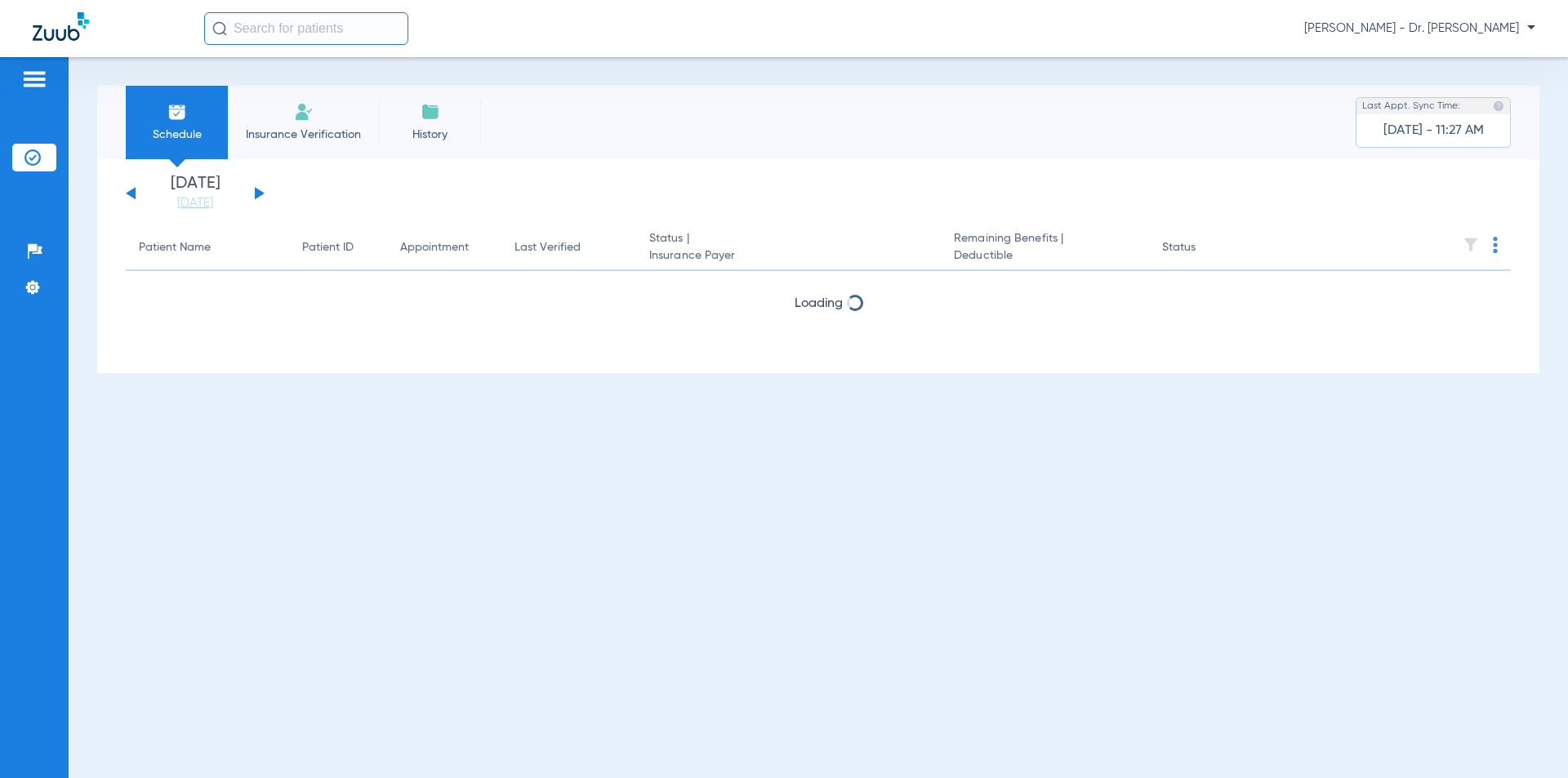
drag, startPoint x: 227, startPoint y: 116, endPoint x: 282, endPoint y: 120, distance: 55.1
click at [248, 117] on ul "Schedule Insurance Verification History" at bounding box center [303, 123] width 355 height 74
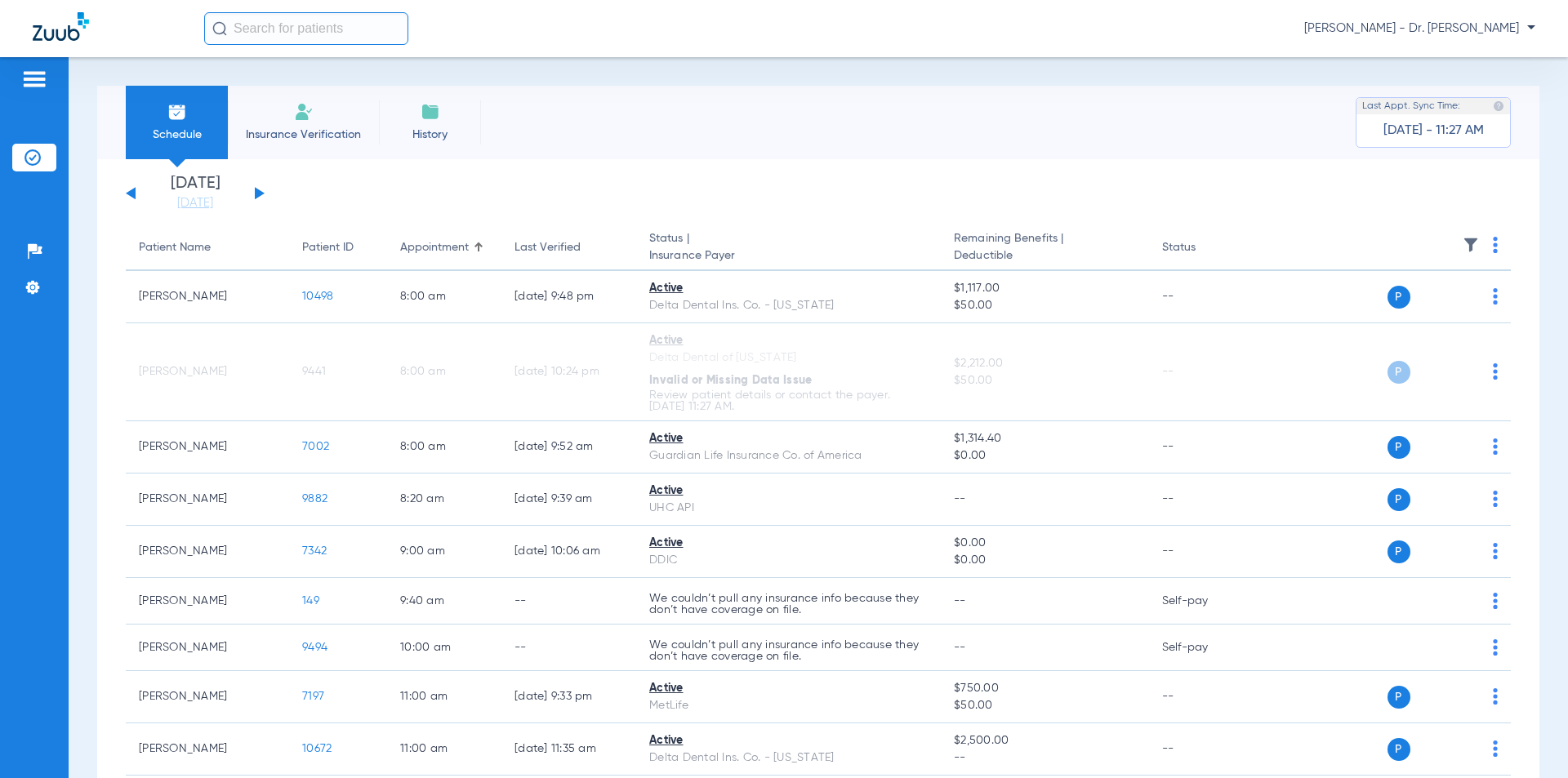
click at [289, 118] on li "Insurance Verification" at bounding box center [303, 123] width 151 height 74
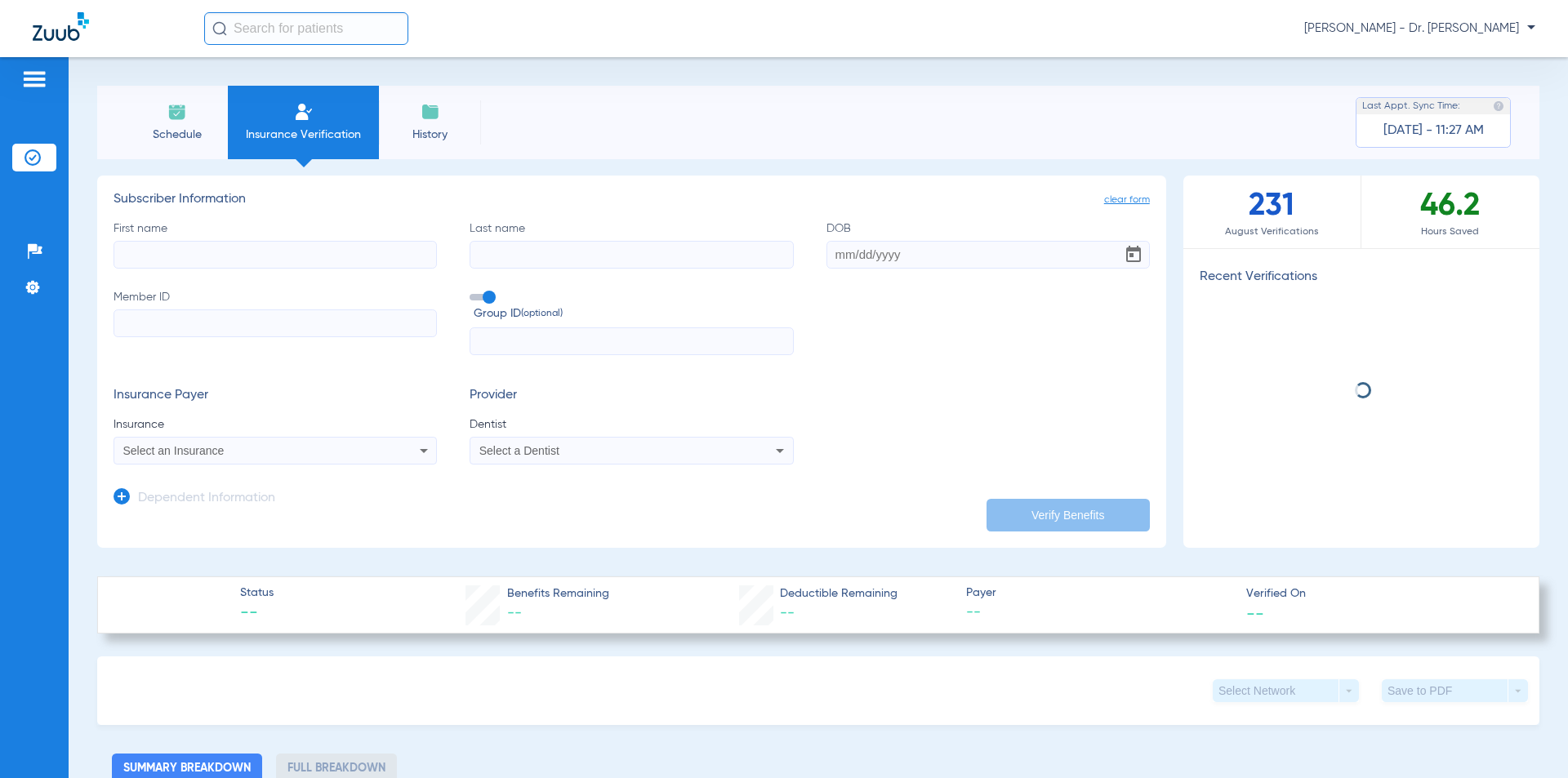
click at [196, 263] on input "First name" at bounding box center [275, 255] width 323 height 28
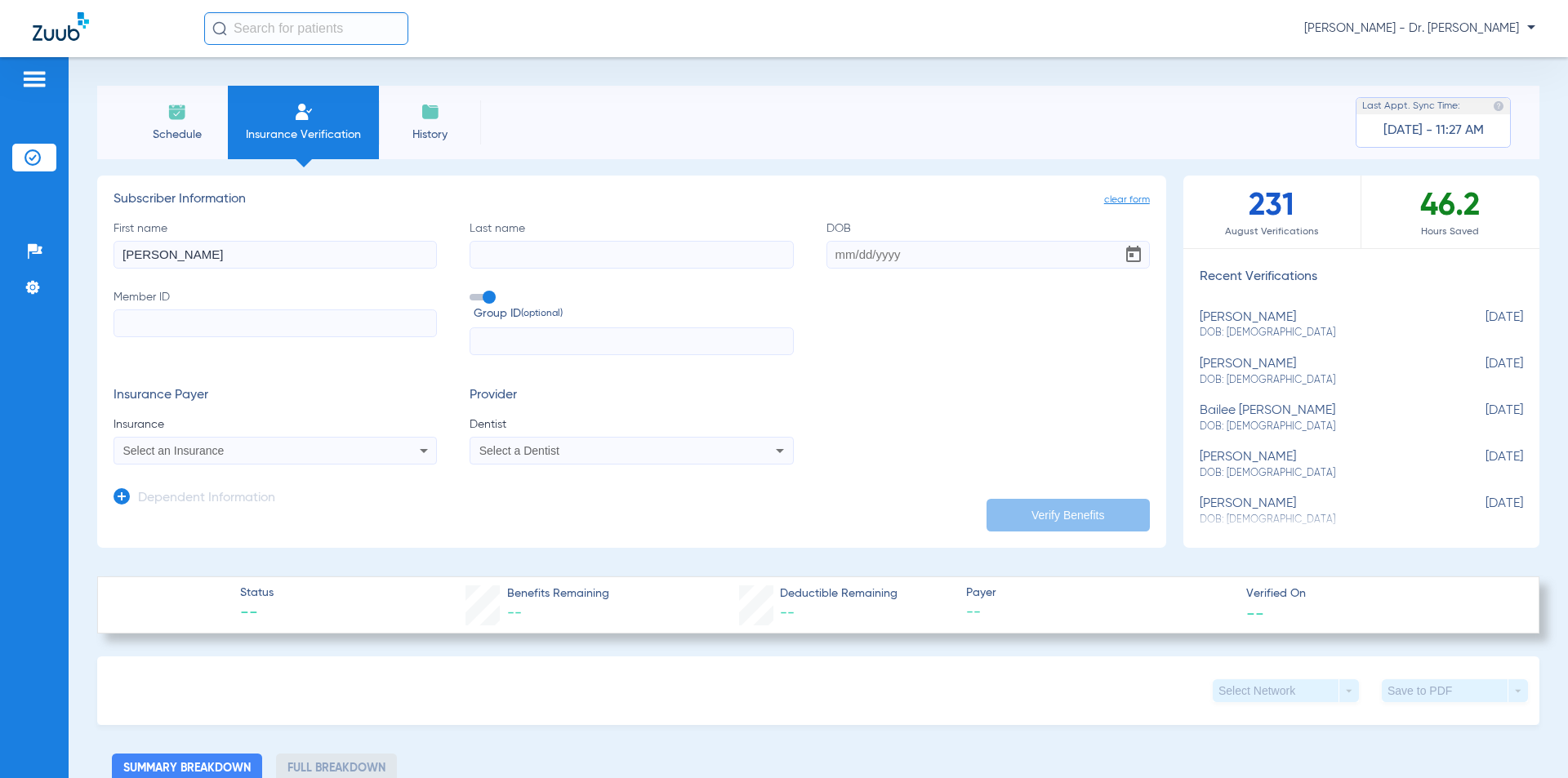
type input "[PERSON_NAME]"
type input "[DATE]"
click at [162, 318] on input "Member ID" at bounding box center [275, 323] width 323 height 28
type input "U6015686001"
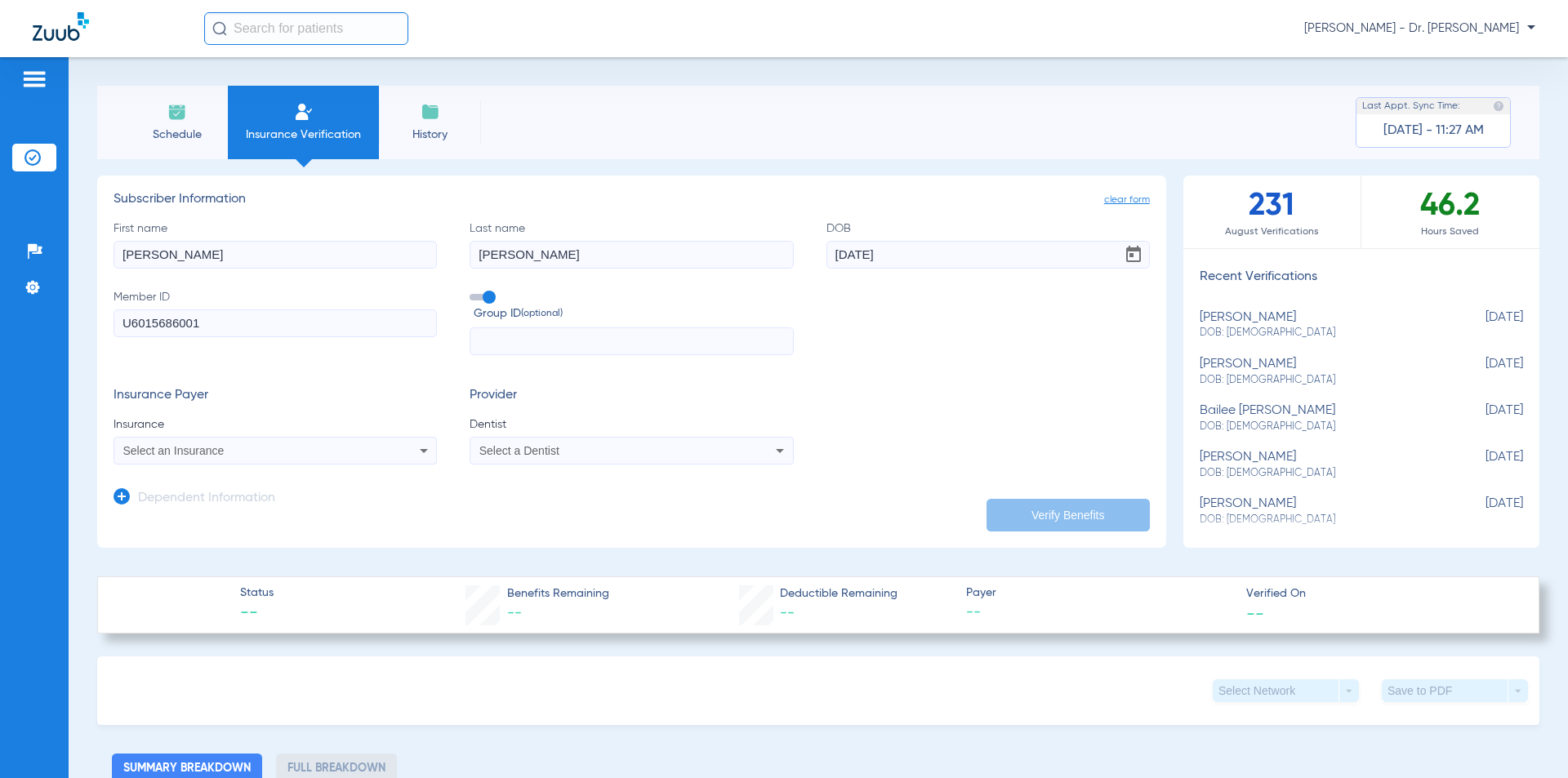
click at [502, 344] on input "text" at bounding box center [631, 341] width 323 height 28
type input "3215856"
click at [292, 456] on div "Select an Insurance" at bounding box center [245, 451] width 244 height 11
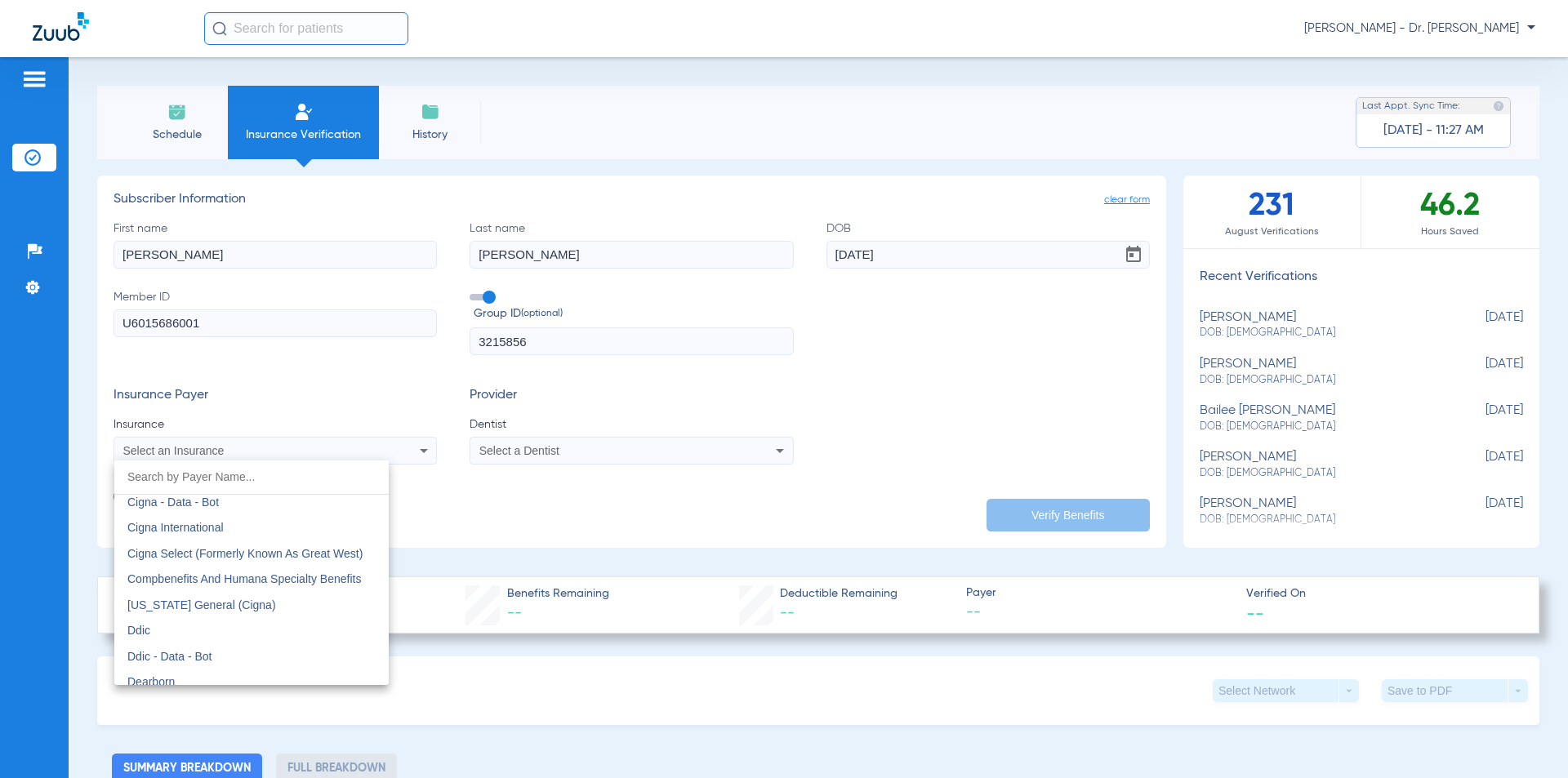
scroll to position [2286, 0]
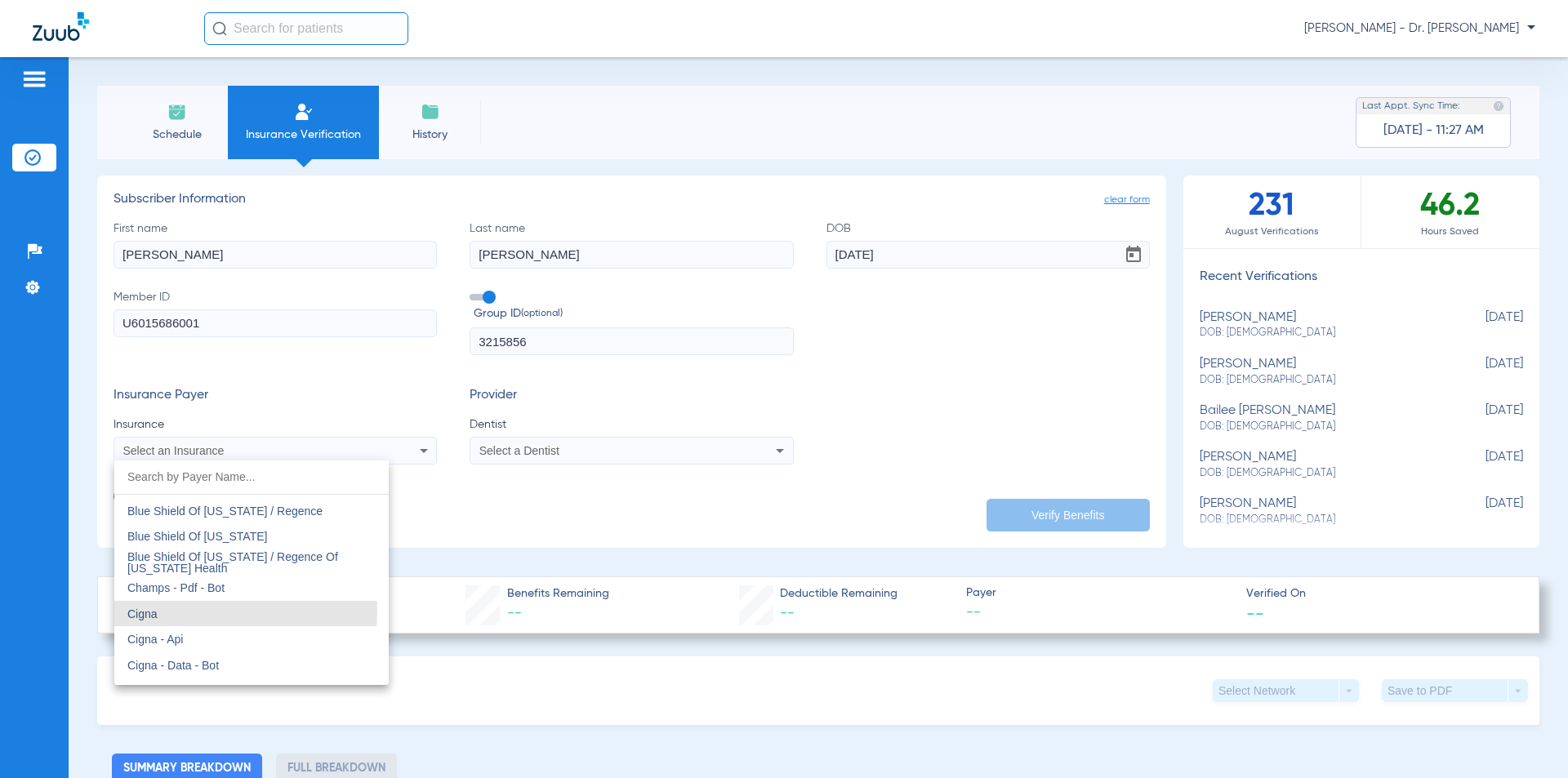
click at [148, 611] on span "Cigna" at bounding box center [142, 614] width 30 height 13
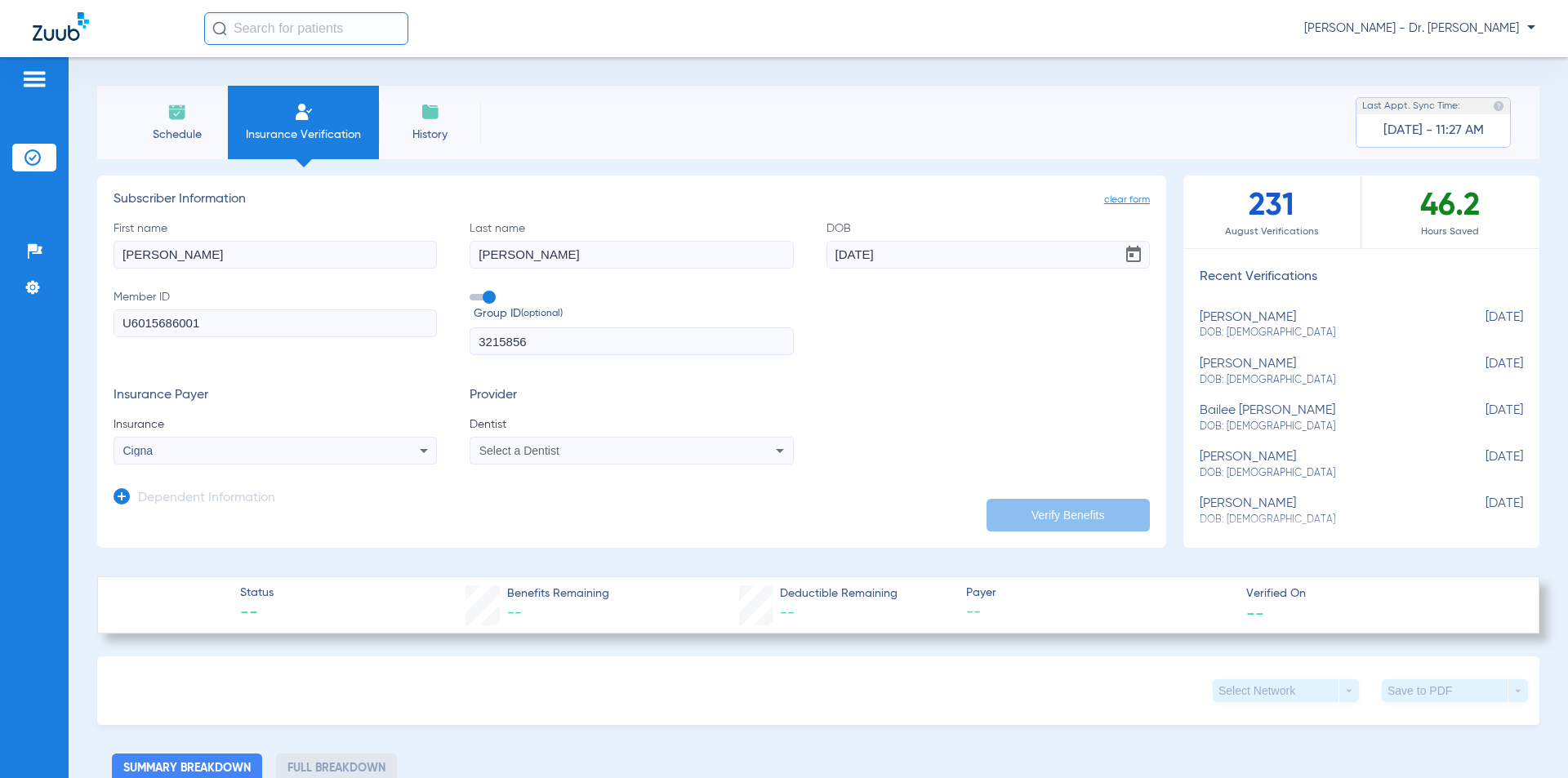
click at [531, 447] on span "Select a Dentist" at bounding box center [519, 451] width 80 height 13
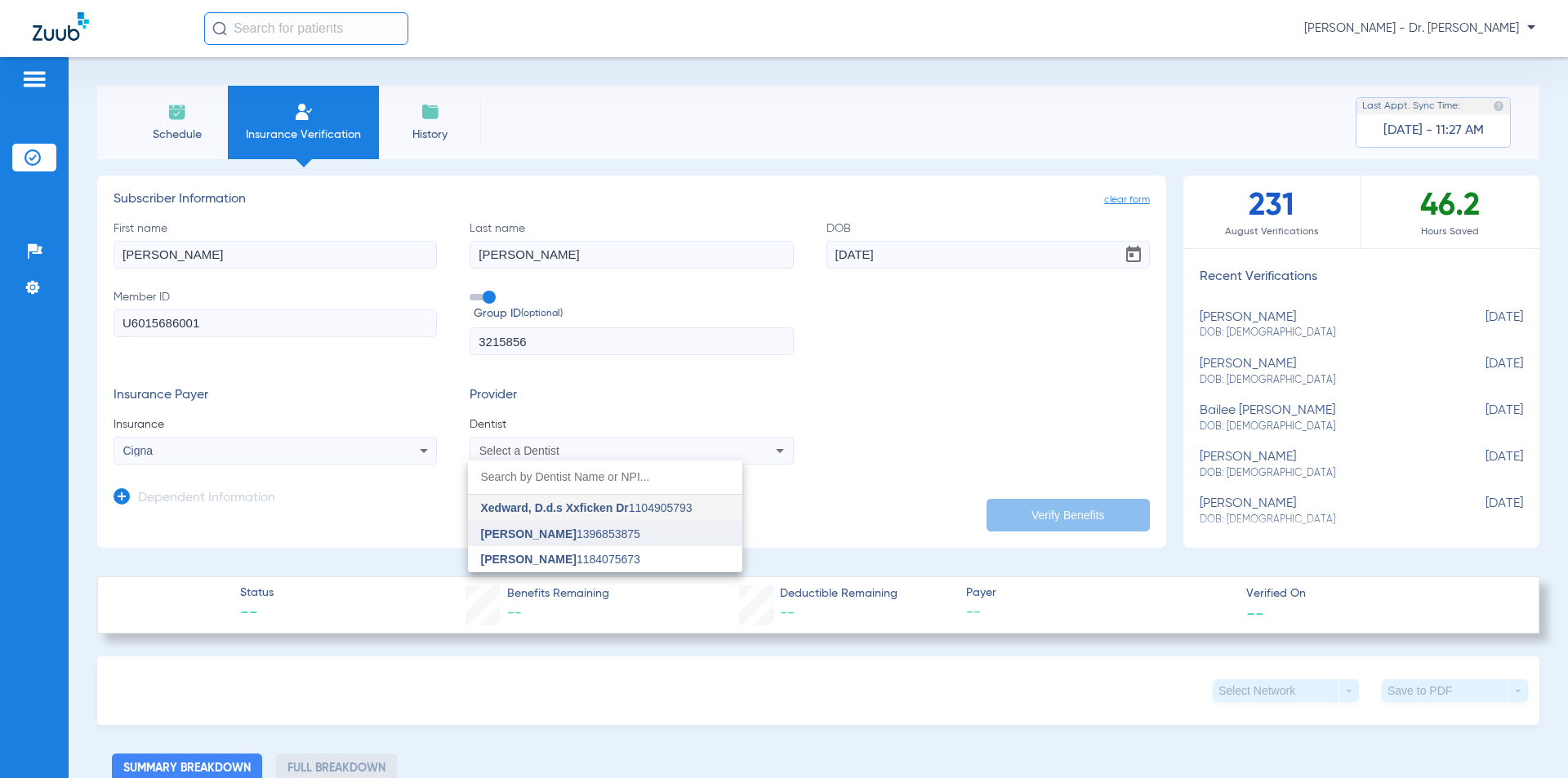
click at [525, 532] on span "[PERSON_NAME]" at bounding box center [528, 534] width 95 height 13
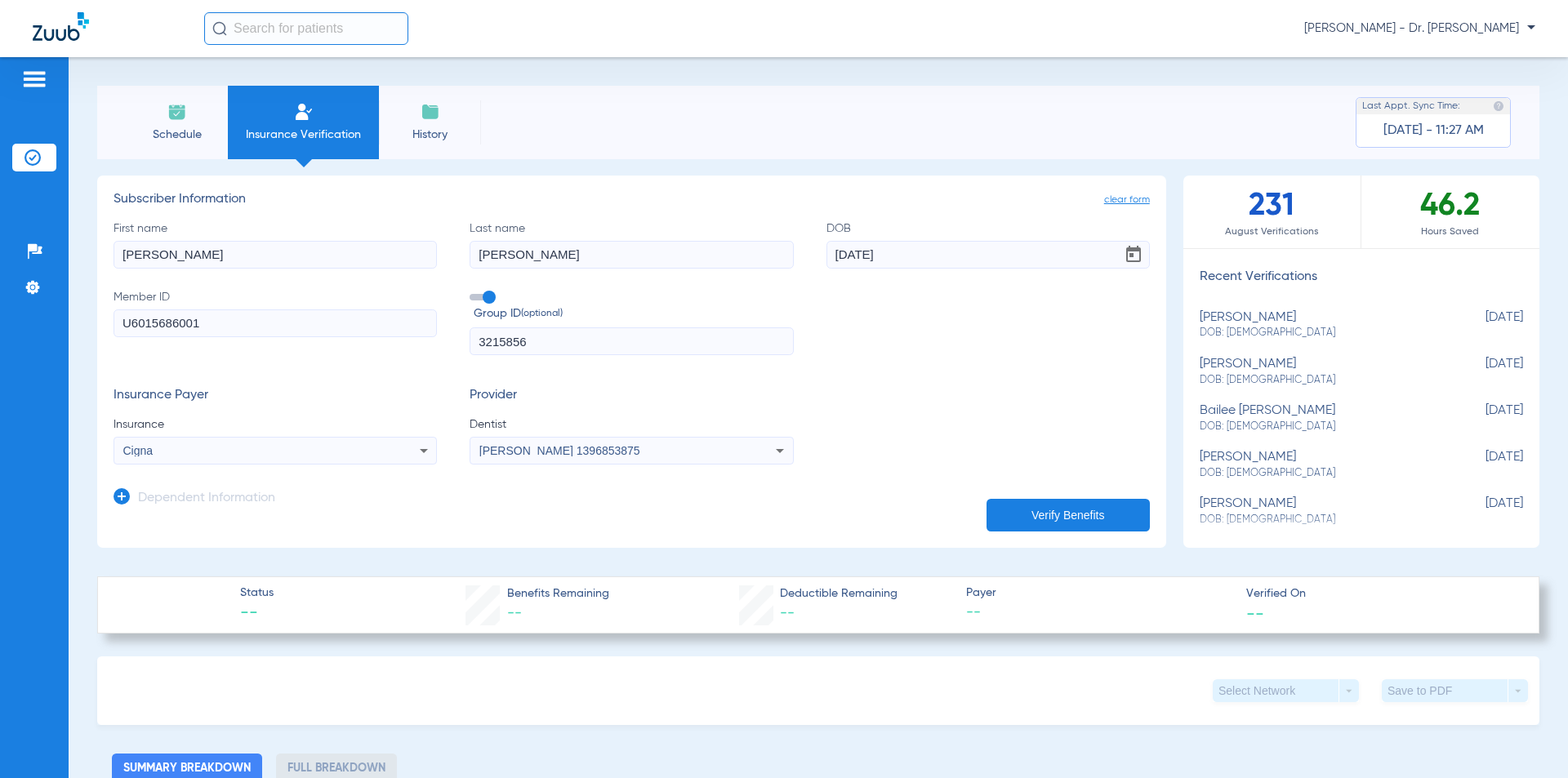
click at [230, 498] on h3 "Dependent Information" at bounding box center [206, 498] width 137 height 16
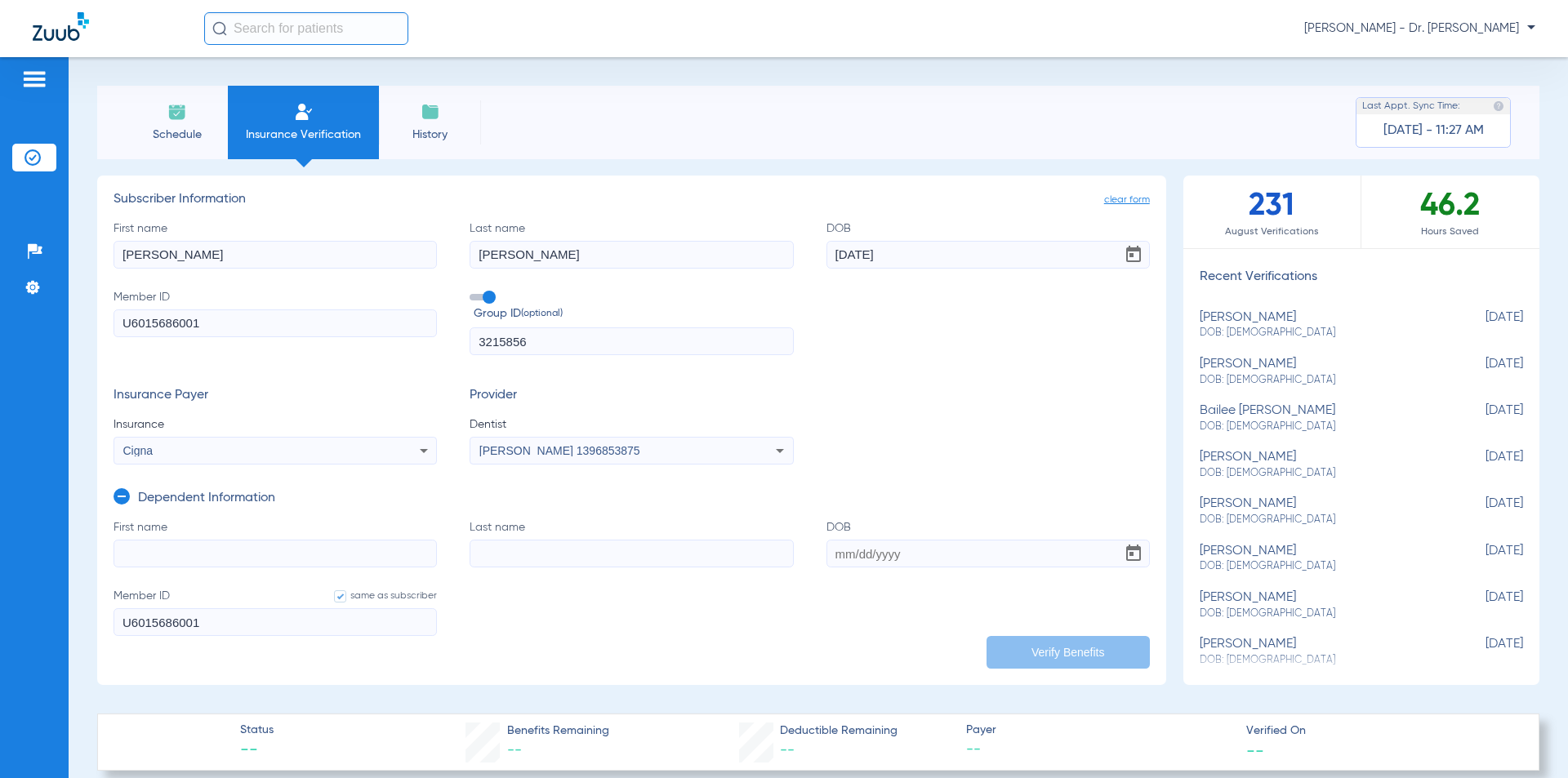
click at [170, 557] on input "First name" at bounding box center [275, 553] width 323 height 28
type input "Kolbie"
type input "[PERSON_NAME]"
type input "[DATE]"
click at [305, 629] on input "U6015686001" at bounding box center [275, 622] width 323 height 28
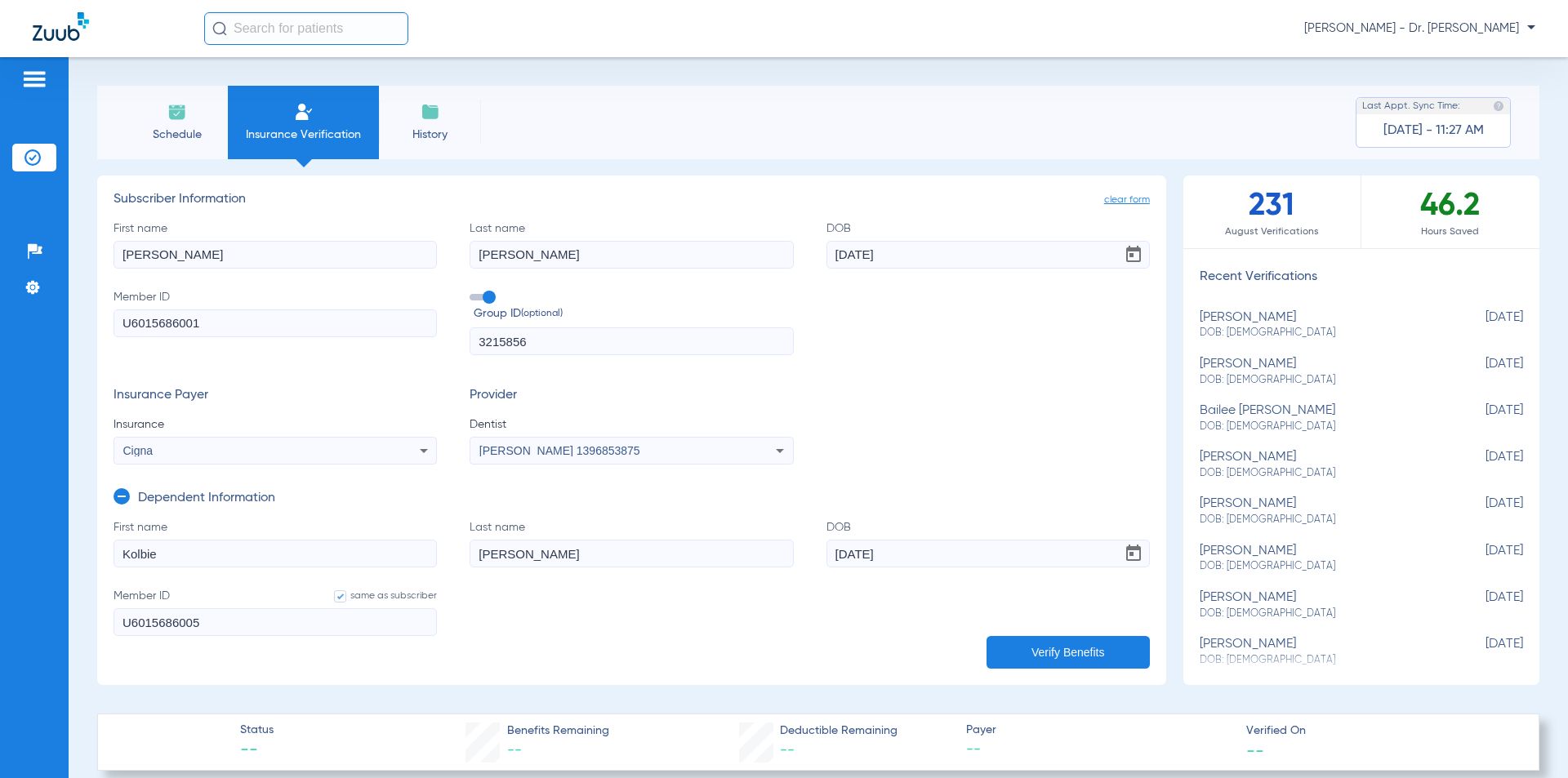
type input "U6015686005"
click at [1039, 648] on button "Verify Benefits" at bounding box center [1068, 653] width 163 height 33
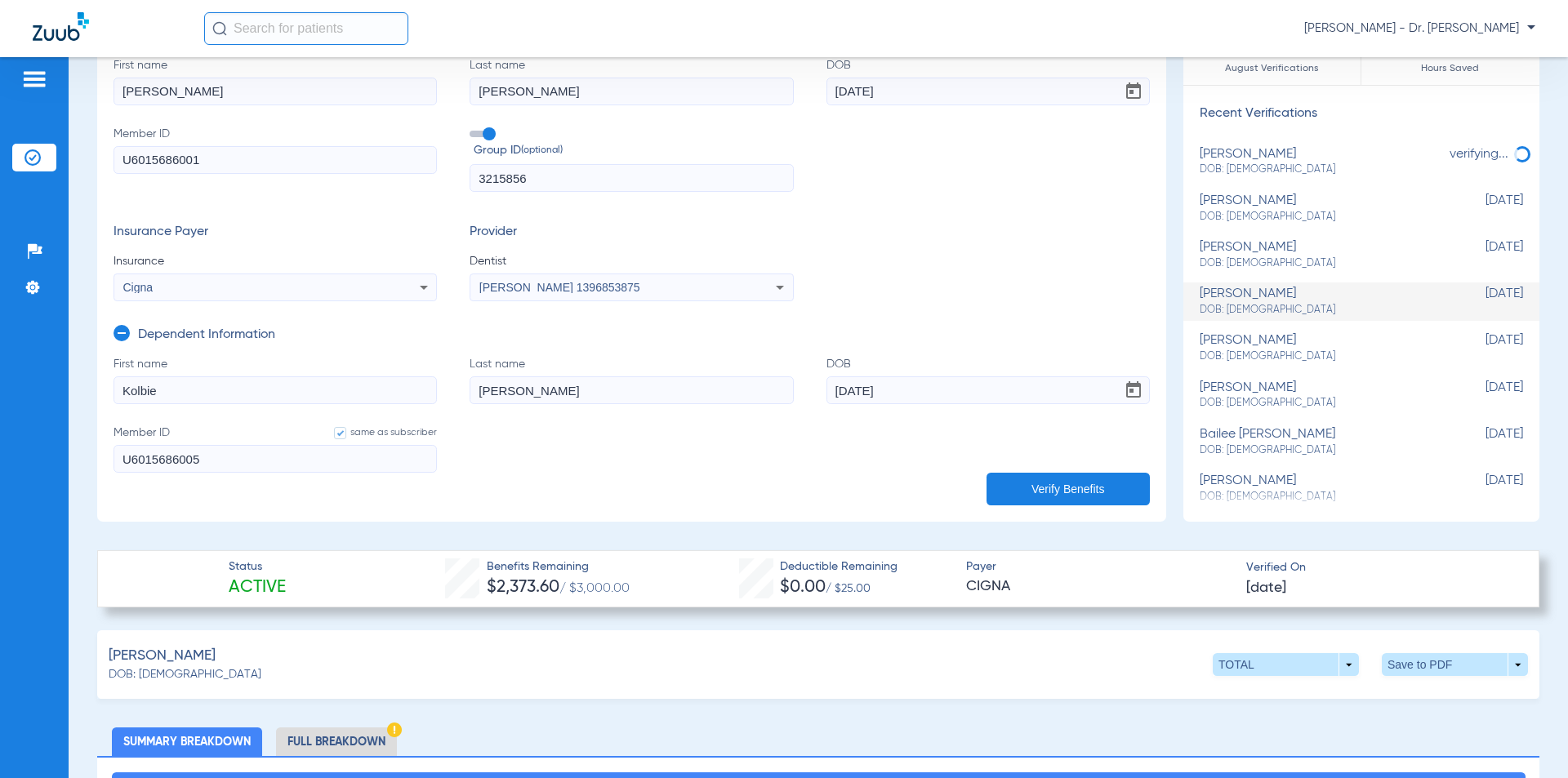
scroll to position [326, 0]
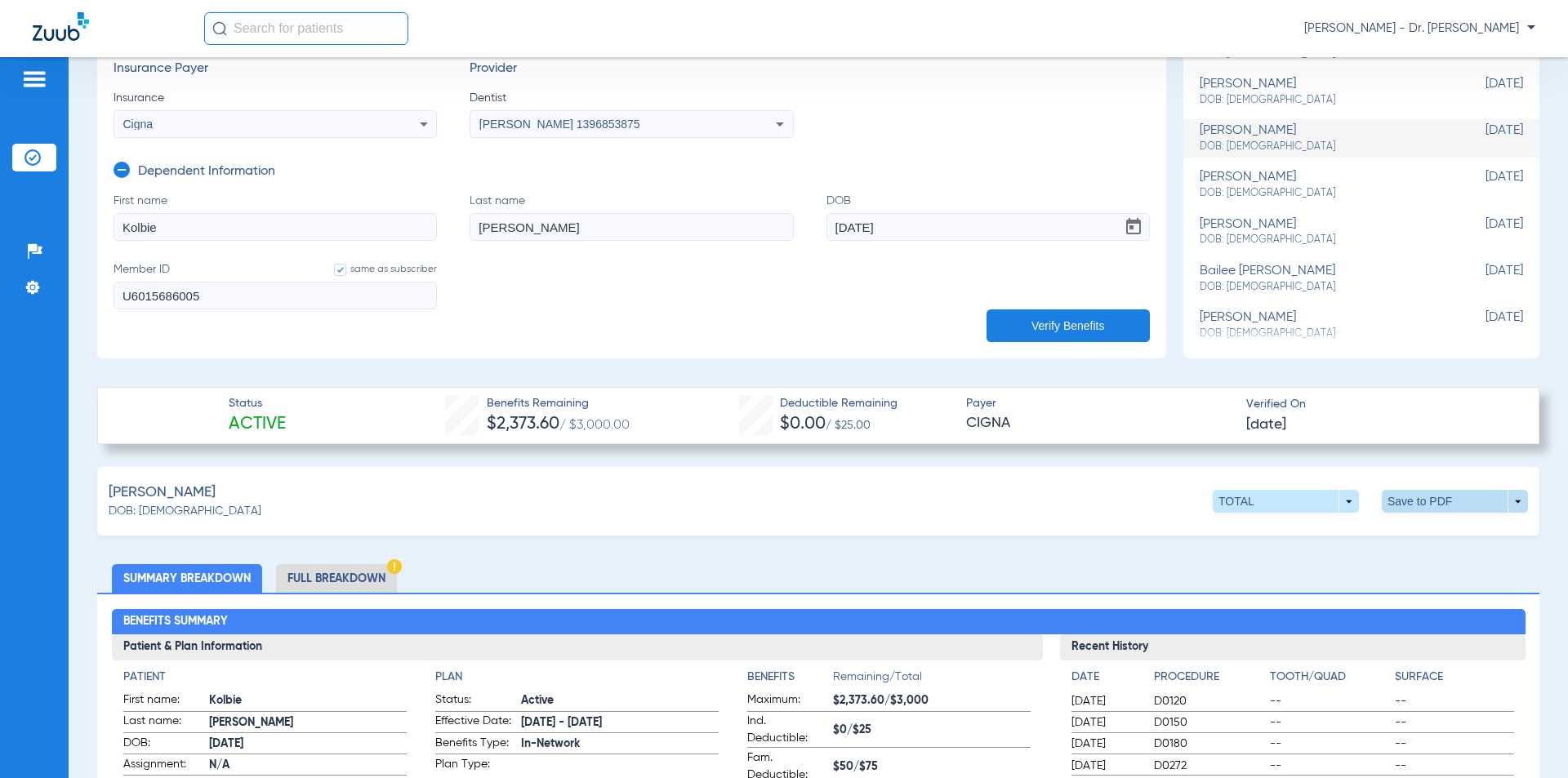
click at [1406, 505] on span at bounding box center [1455, 501] width 146 height 23
click at [1300, 531] on span "Save to PDF" at bounding box center [1320, 532] width 65 height 11
